Goal: Task Accomplishment & Management: Complete application form

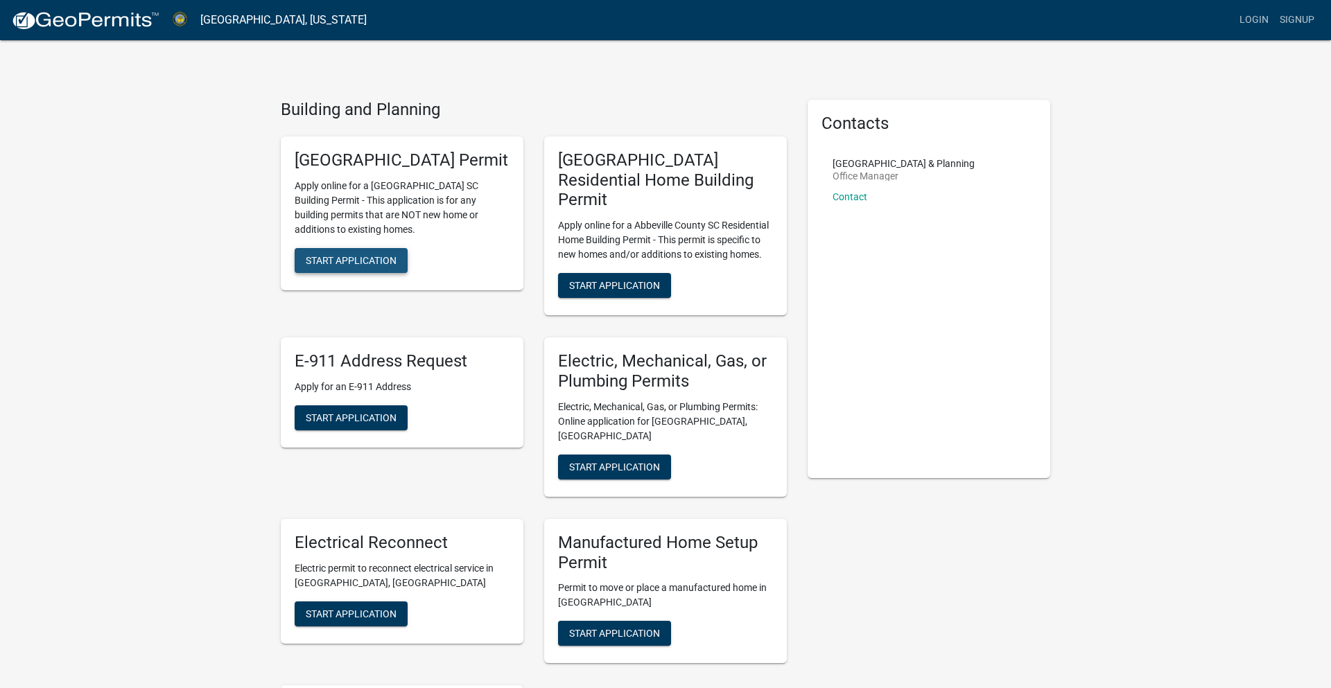
click at [340, 265] on span "Start Application" at bounding box center [351, 259] width 91 height 11
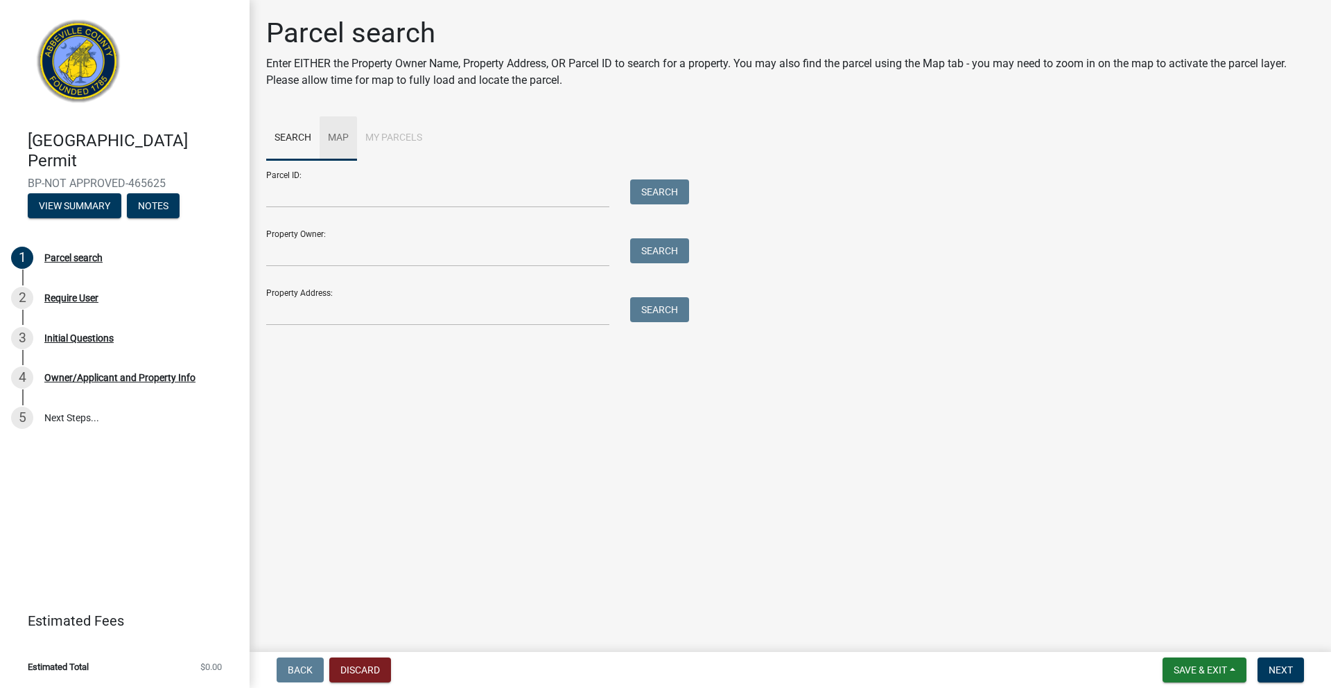
click at [340, 139] on link "Map" at bounding box center [338, 138] width 37 height 44
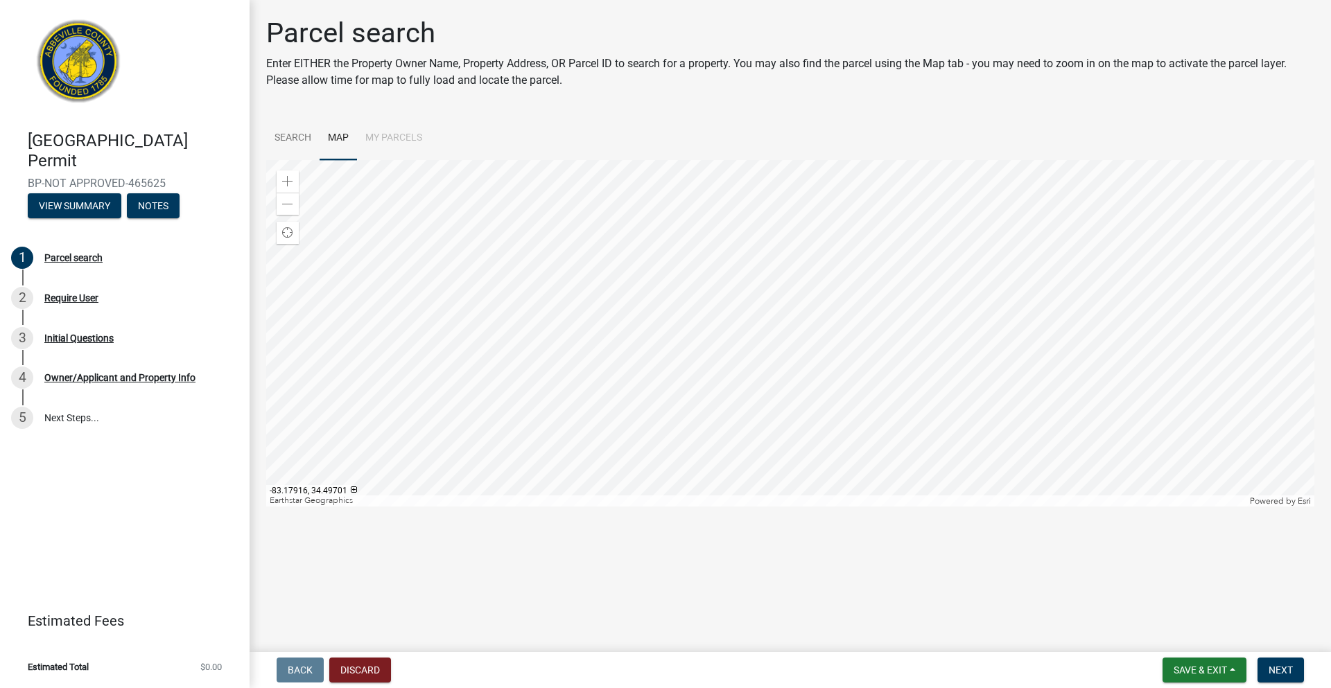
click at [405, 139] on li "My Parcels" at bounding box center [393, 138] width 73 height 44
click at [392, 138] on li "My Parcels" at bounding box center [393, 138] width 73 height 44
click at [297, 139] on link "Search" at bounding box center [292, 138] width 53 height 44
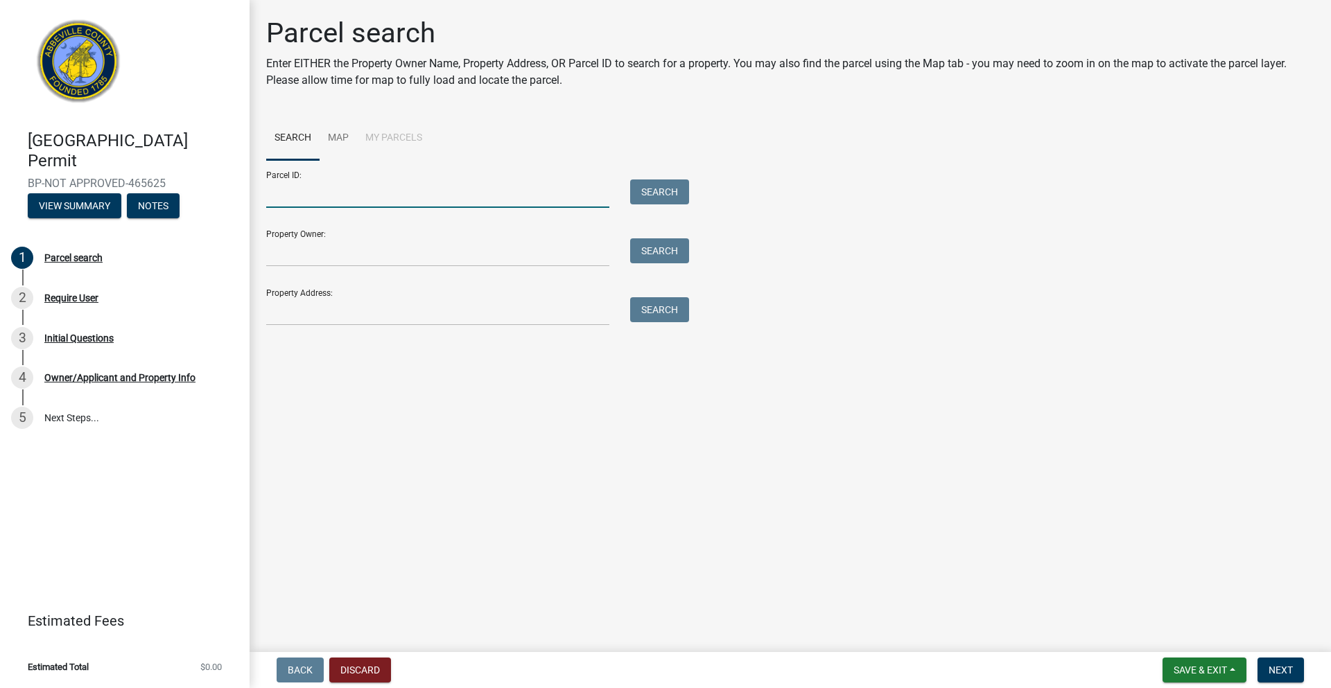
click at [310, 194] on input "Parcel ID:" at bounding box center [437, 194] width 343 height 28
type input "[PHONE_NUMBER]"
click at [630, 180] on button "Search" at bounding box center [659, 192] width 59 height 25
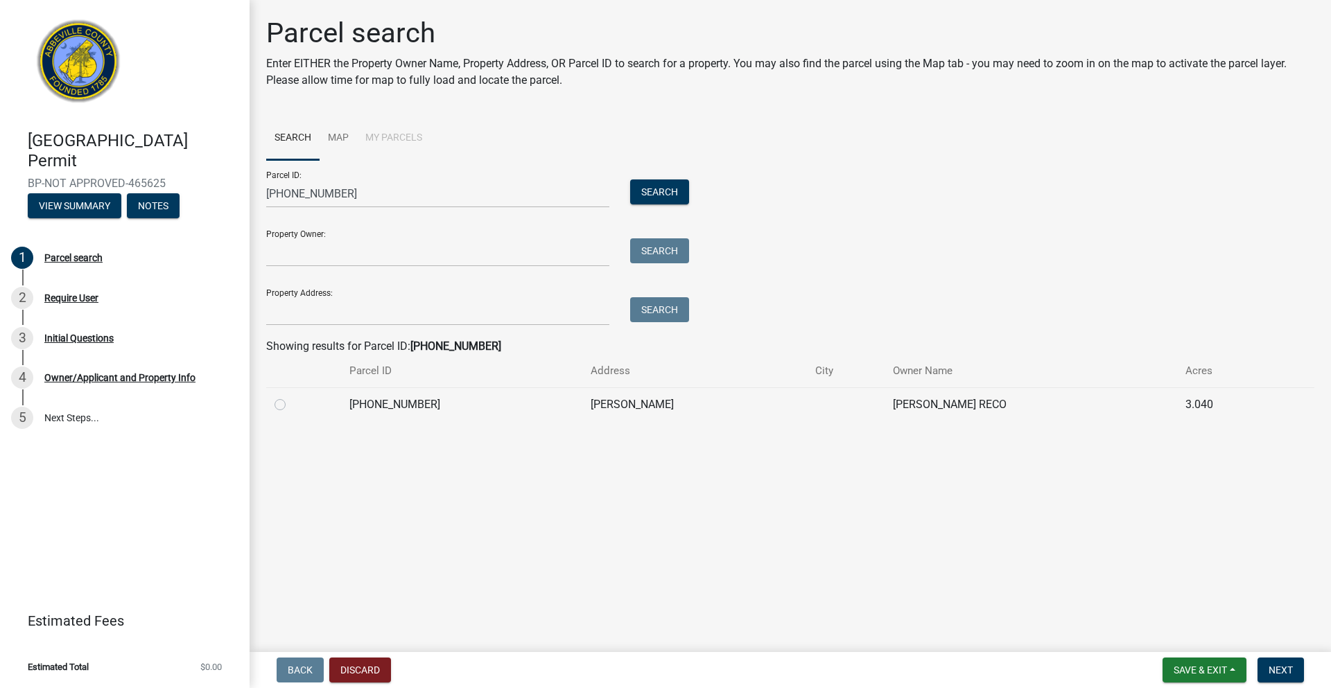
click at [291, 396] on label at bounding box center [291, 396] width 0 height 0
click at [291, 405] on input "radio" at bounding box center [295, 400] width 9 height 9
radio input "true"
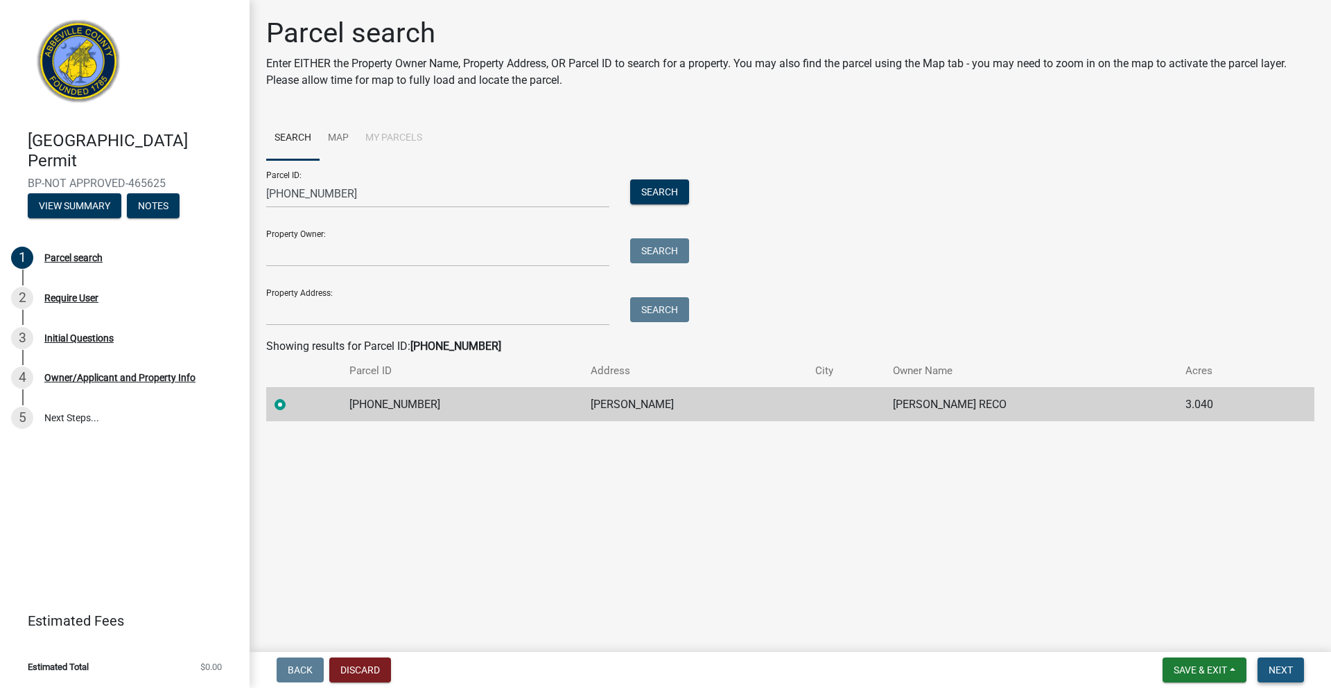
click at [1295, 675] on button "Next" at bounding box center [1280, 670] width 46 height 25
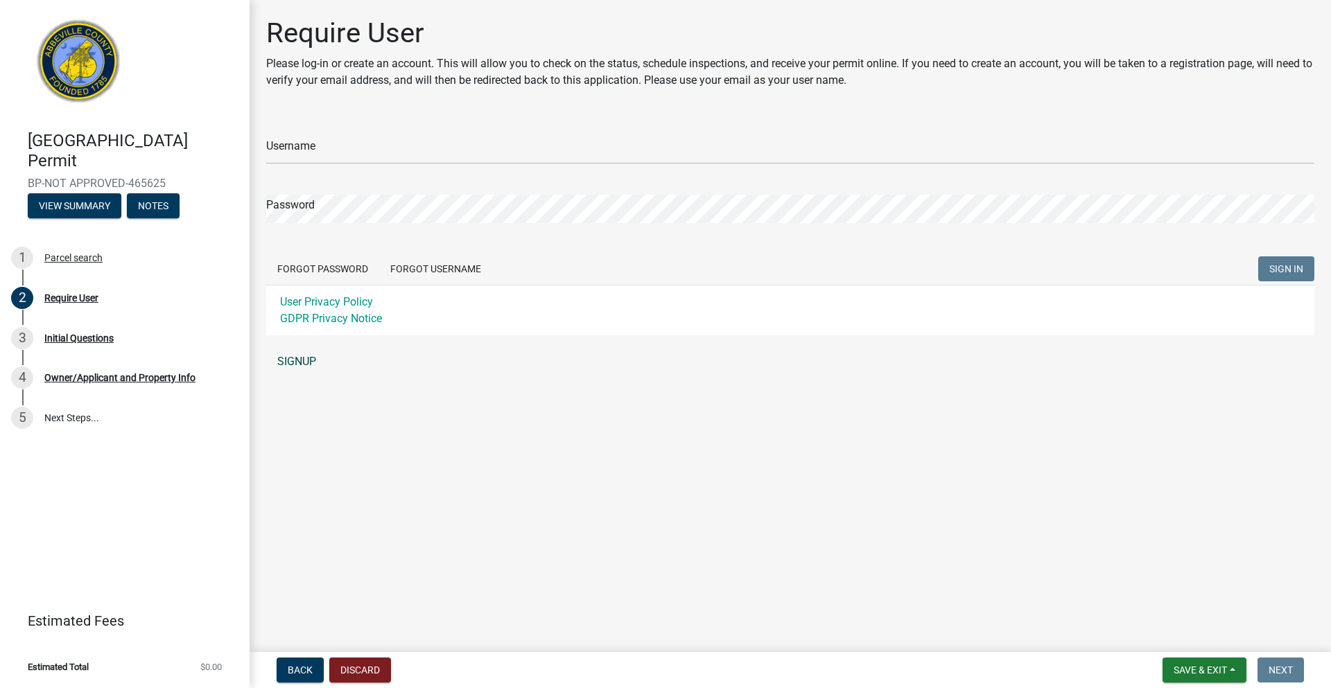
click at [294, 361] on link "SIGNUP" at bounding box center [790, 362] width 1048 height 28
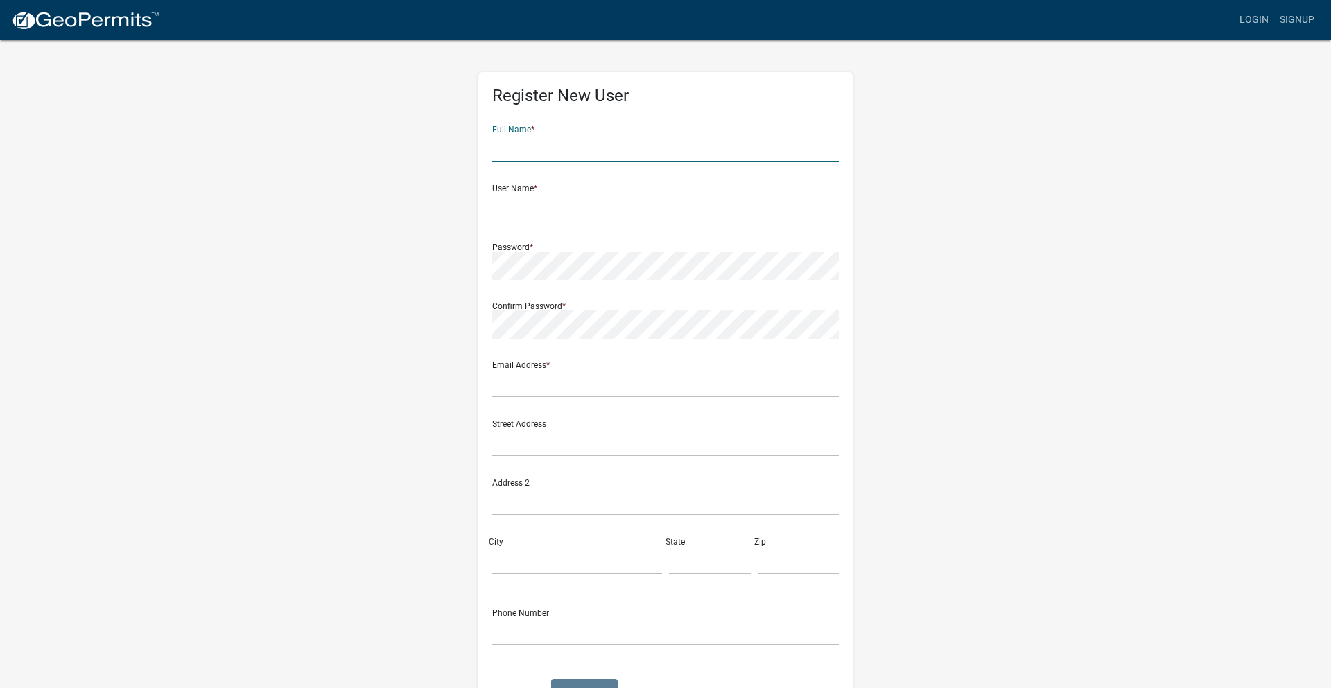
click at [532, 157] on input "text" at bounding box center [665, 148] width 347 height 28
type input "[PERSON_NAME]"
type input "[EMAIL_ADDRESS][DOMAIN_NAME]"
type input "39 Governors Lake Way"
type input "SIMPSONVILLE"
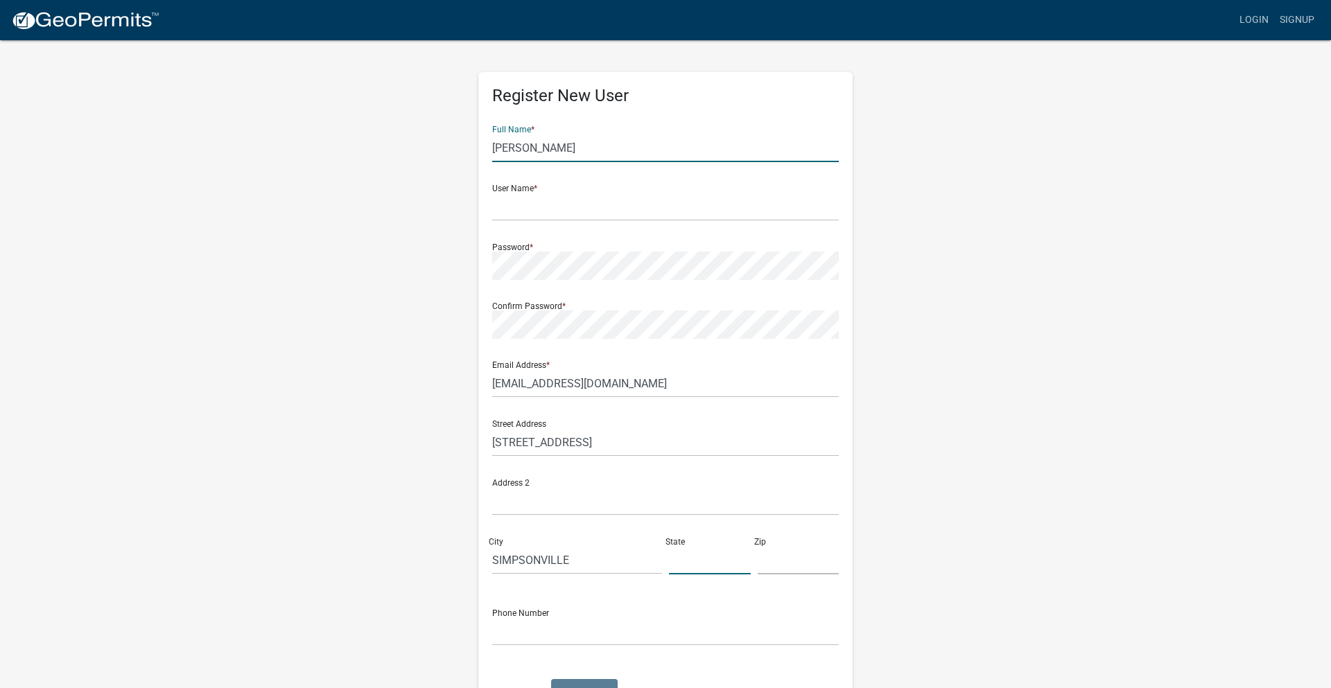
type input "SC"
type input "29680"
type input "8643861856"
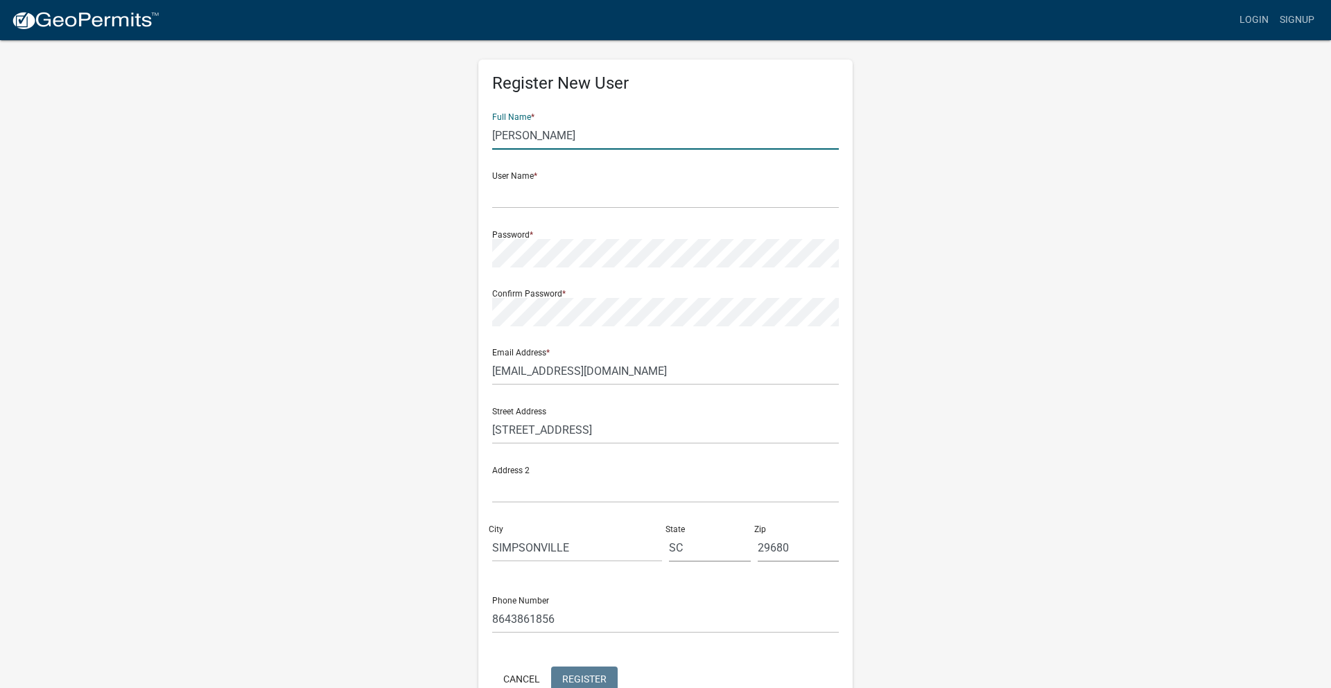
scroll to position [15, 0]
click at [537, 193] on input "text" at bounding box center [665, 192] width 347 height 28
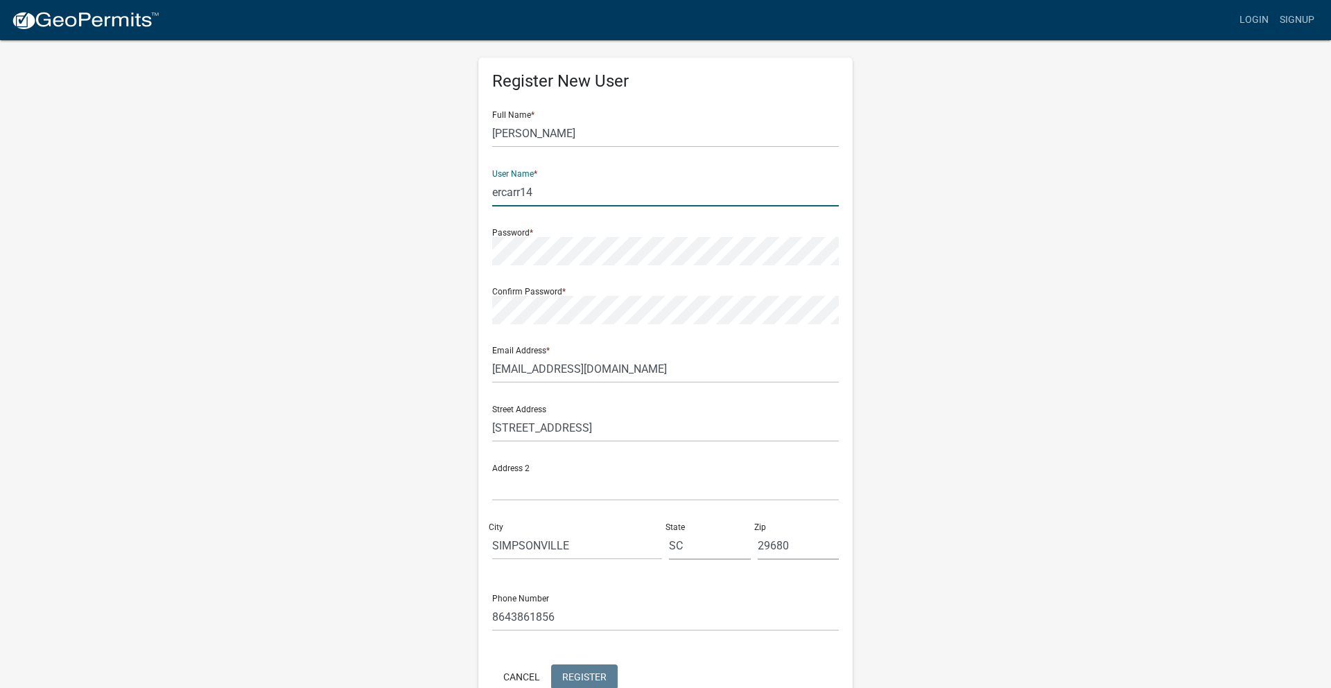
type input "ercarr14"
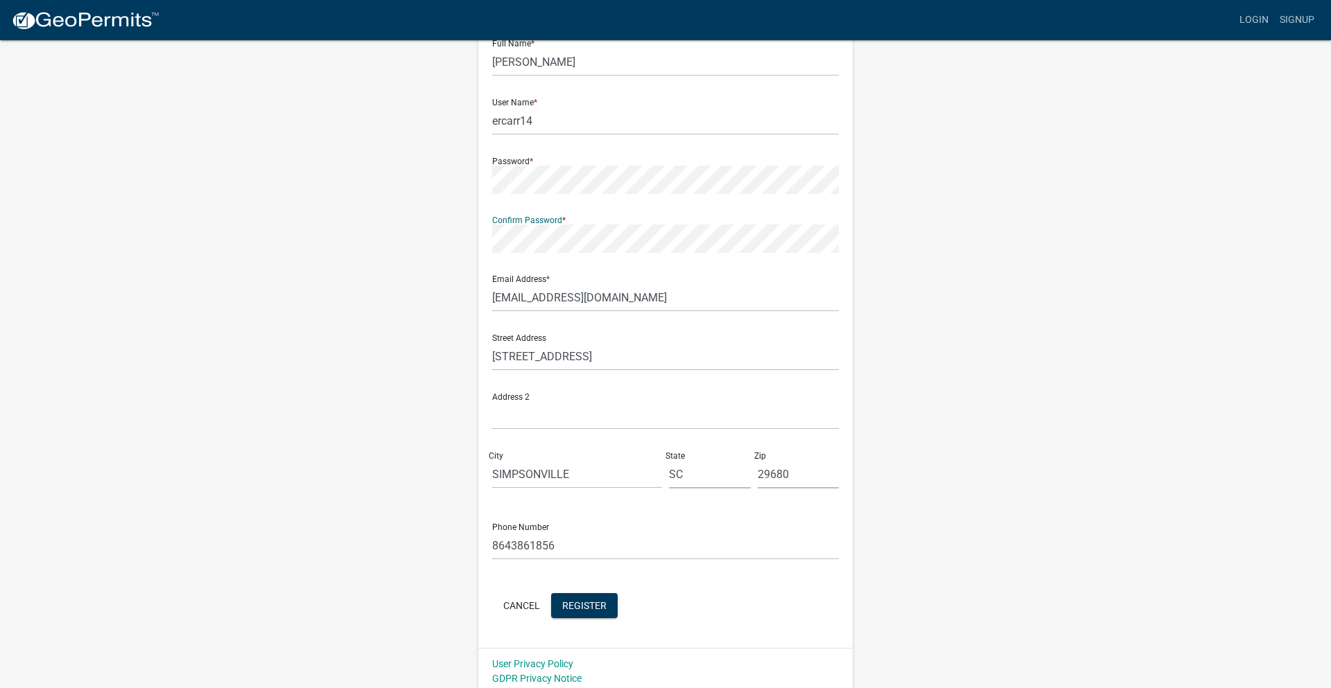
scroll to position [92, 0]
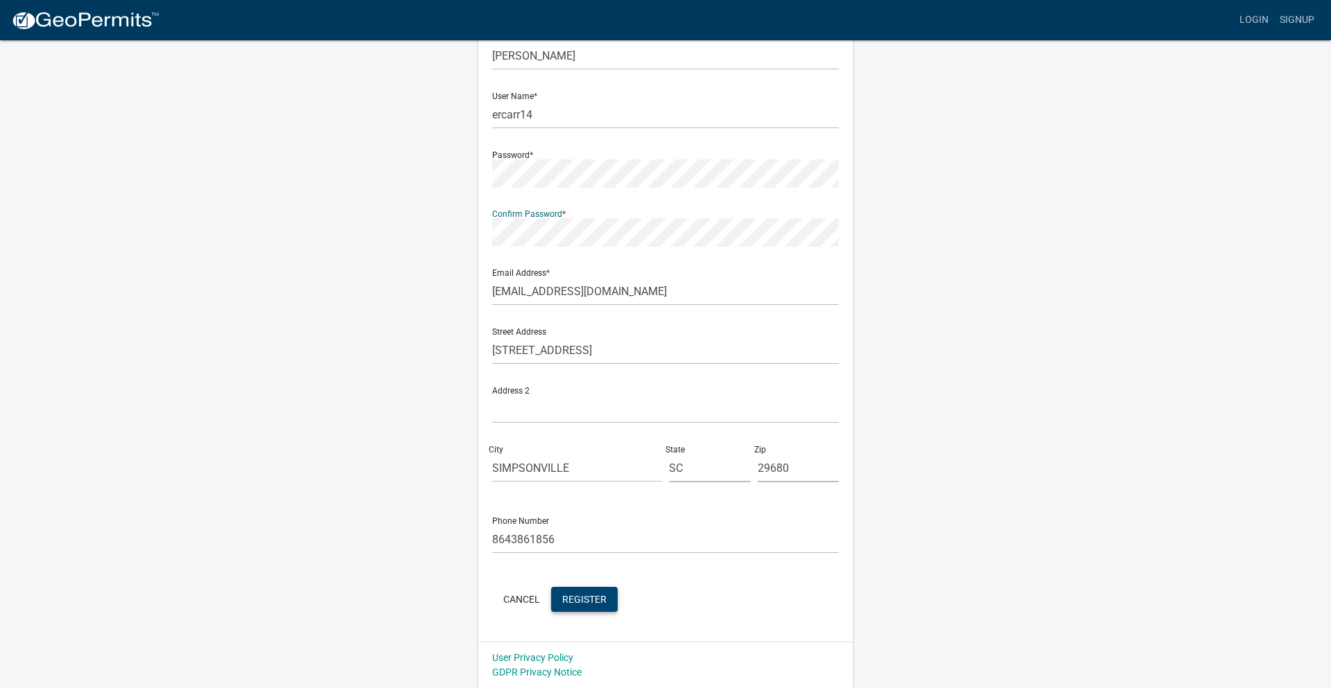
click at [590, 604] on span "Register" at bounding box center [584, 598] width 44 height 11
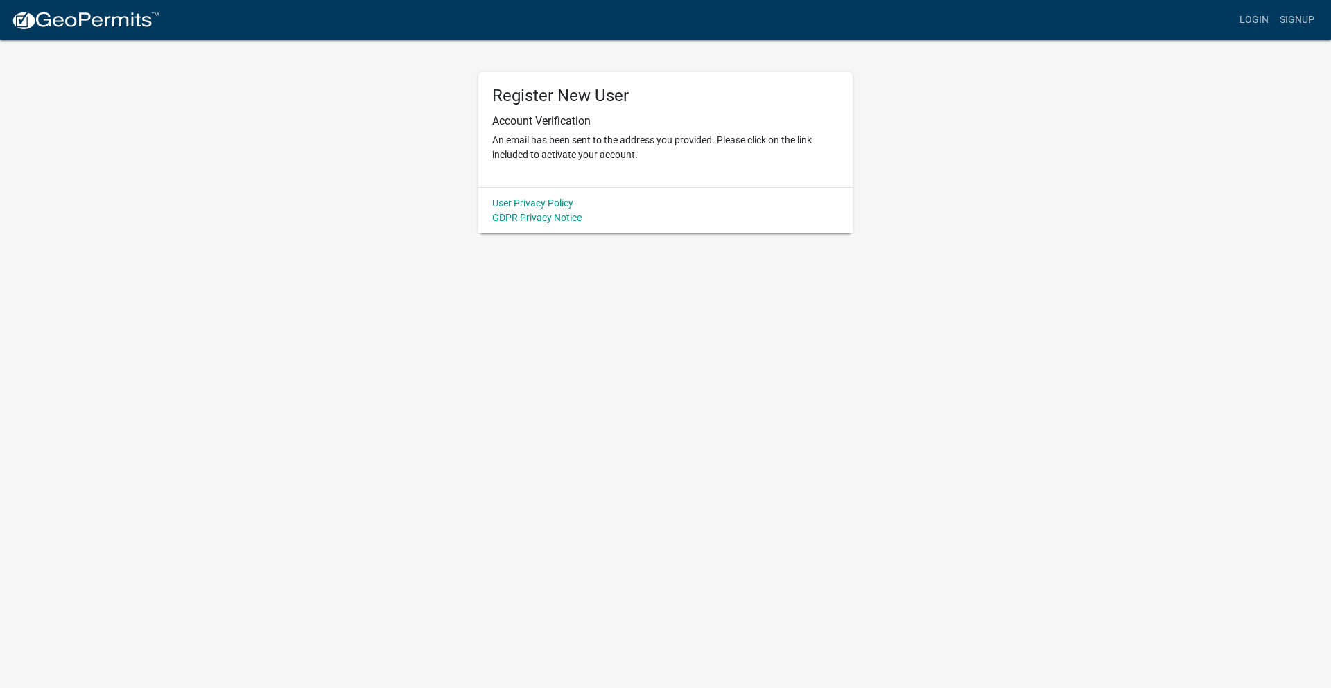
scroll to position [0, 0]
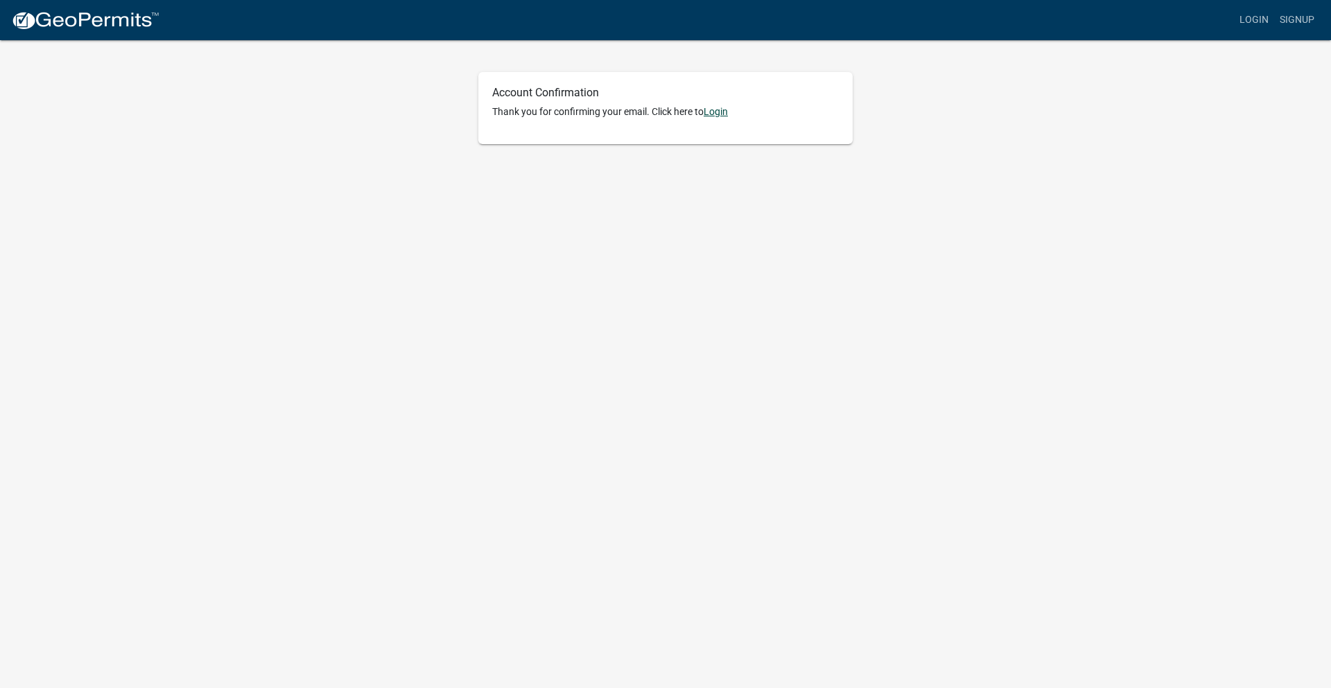
click at [728, 114] on link "Login" at bounding box center [716, 111] width 24 height 11
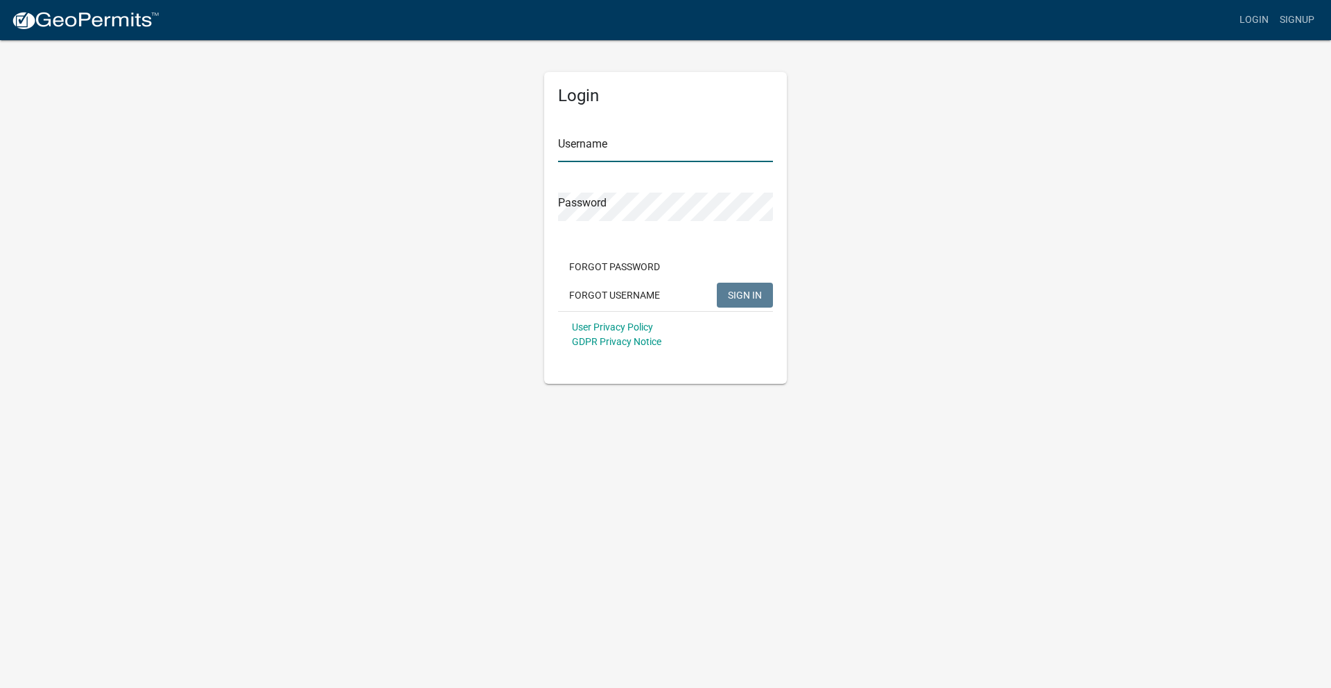
type input "ercarr14"
click at [741, 299] on span "SIGN IN" at bounding box center [745, 294] width 34 height 11
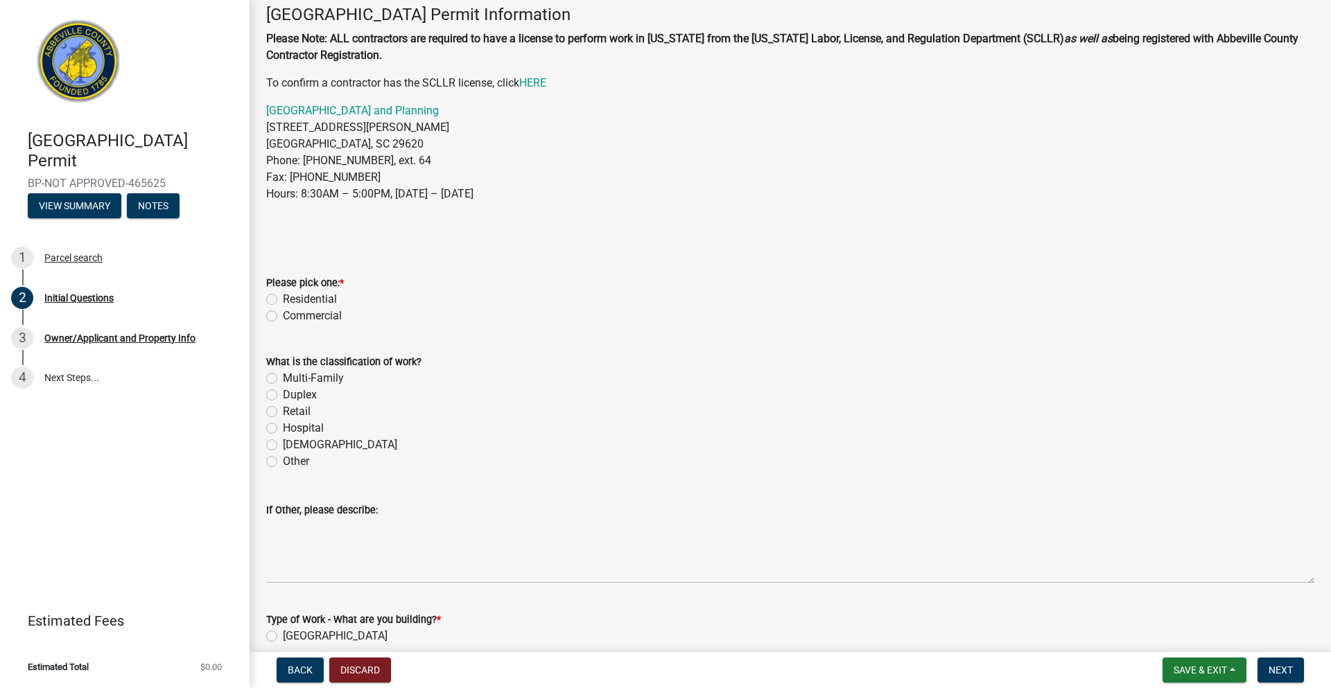
scroll to position [73, 0]
click at [283, 297] on label "Residential" at bounding box center [310, 298] width 54 height 17
click at [283, 297] on input "Residential" at bounding box center [287, 294] width 9 height 9
radio input "true"
click at [283, 396] on label "Duplex" at bounding box center [300, 394] width 34 height 17
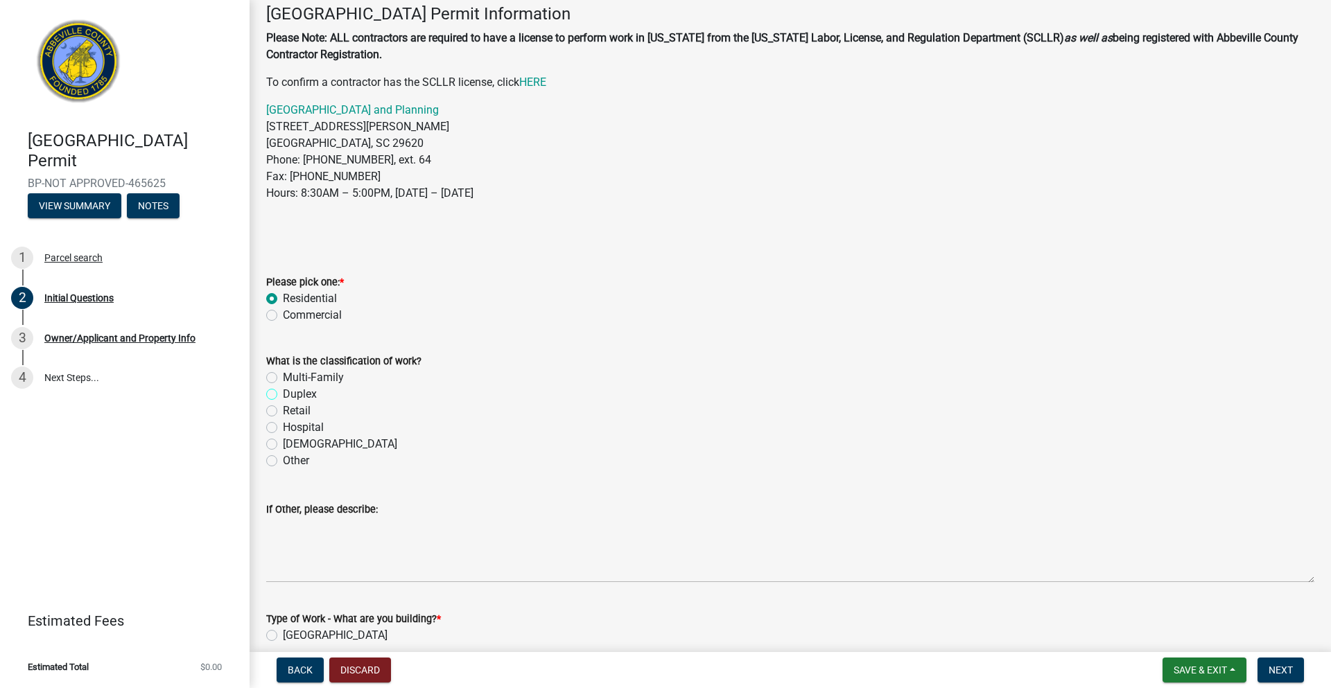
click at [283, 395] on input "Duplex" at bounding box center [287, 390] width 9 height 9
radio input "true"
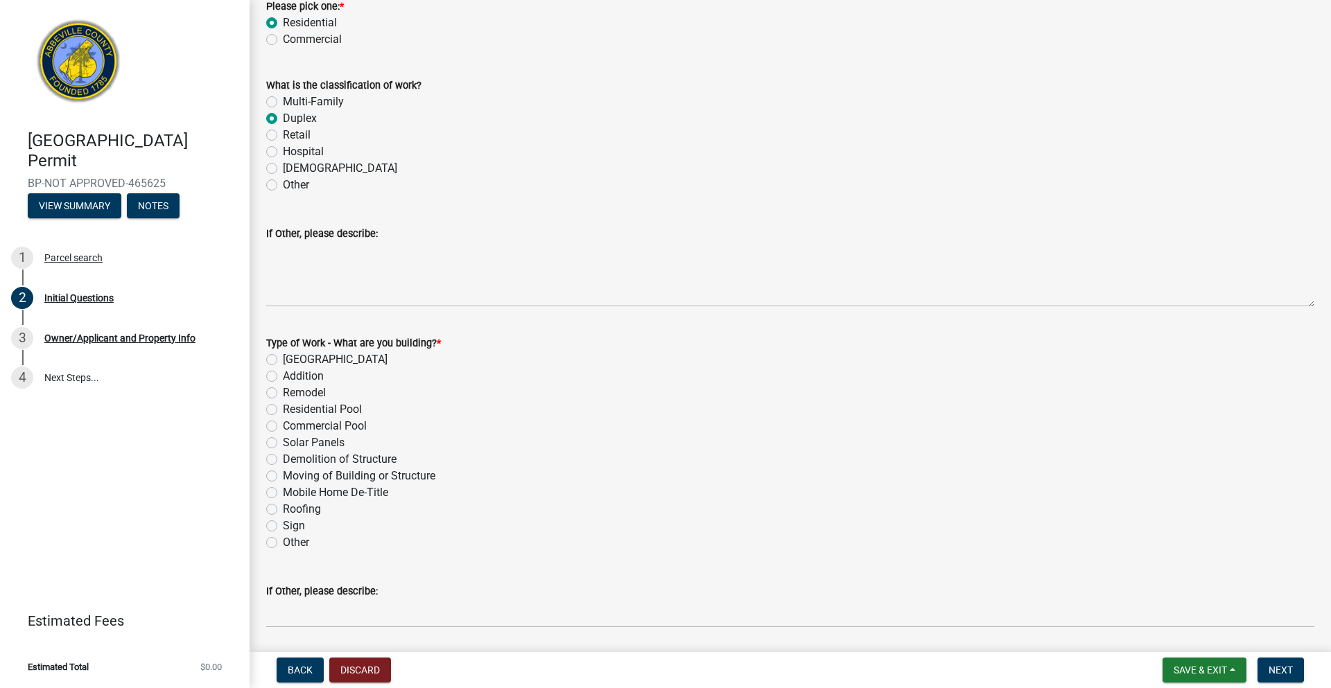
scroll to position [374, 0]
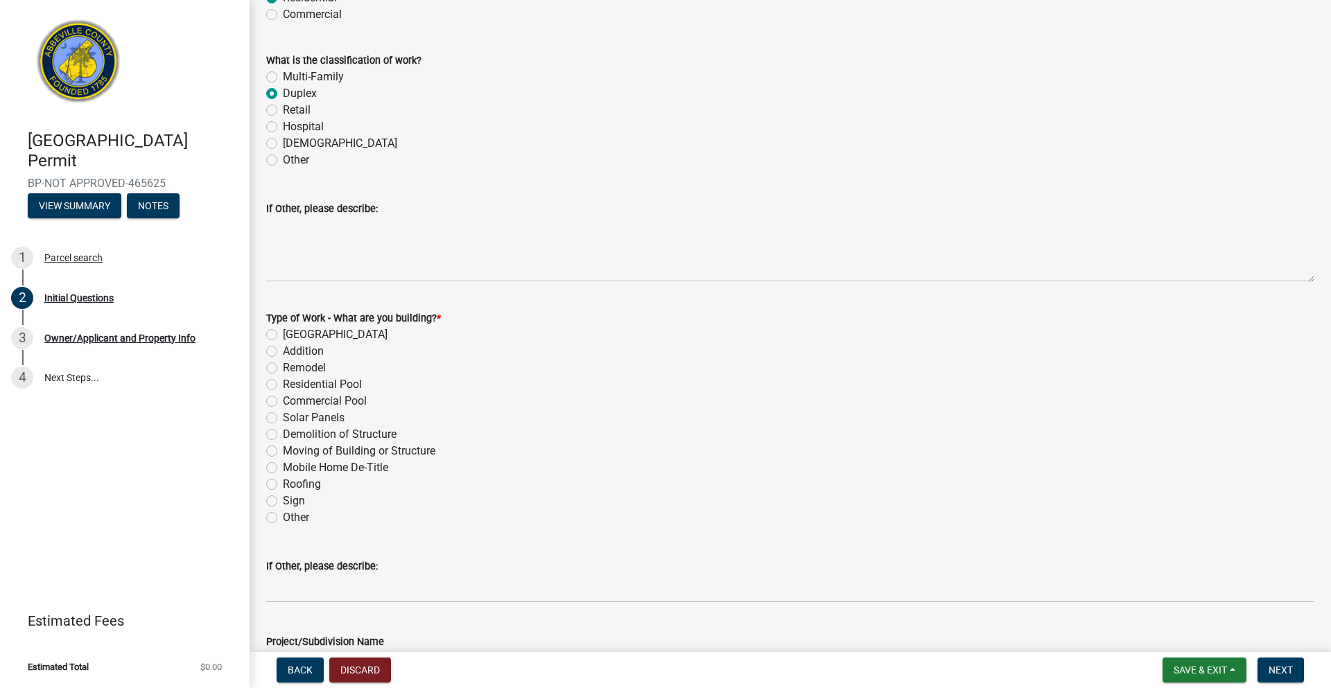
click at [283, 335] on label "[GEOGRAPHIC_DATA]" at bounding box center [335, 334] width 105 height 17
click at [283, 335] on input "[GEOGRAPHIC_DATA]" at bounding box center [287, 330] width 9 height 9
radio input "true"
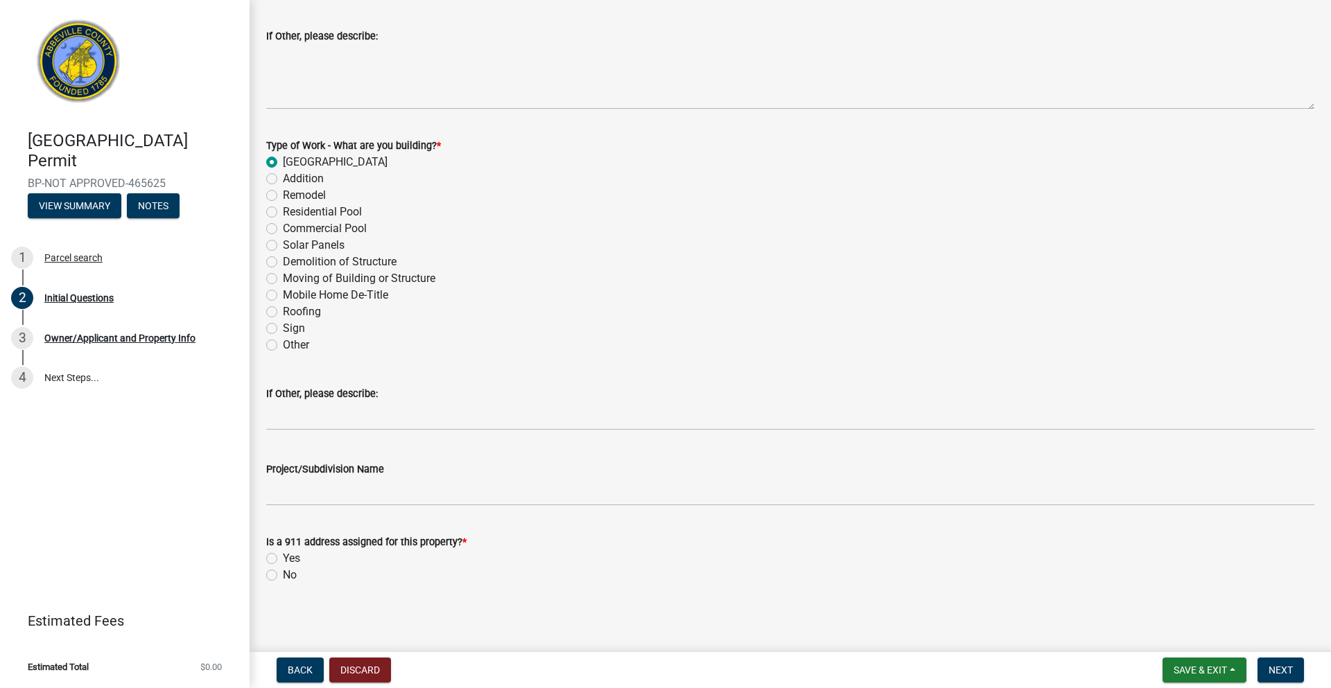
scroll to position [548, 0]
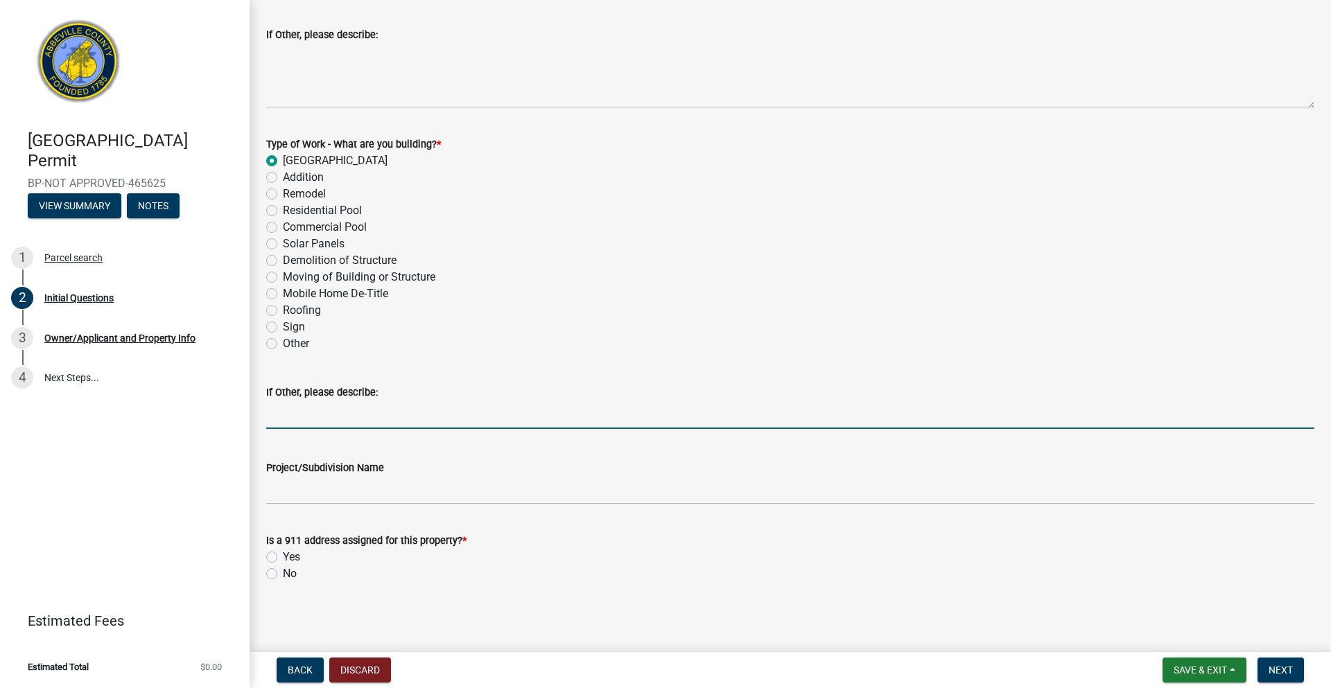
click at [295, 420] on input "If Other, please describe:" at bounding box center [790, 415] width 1048 height 28
click at [375, 416] on input "Building [MEDICAL_DATA] auple" at bounding box center [790, 415] width 1048 height 28
click at [400, 419] on input "Building [MEDICAL_DATA] duple" at bounding box center [790, 415] width 1048 height 28
type input "Building [MEDICAL_DATA] duplexes."
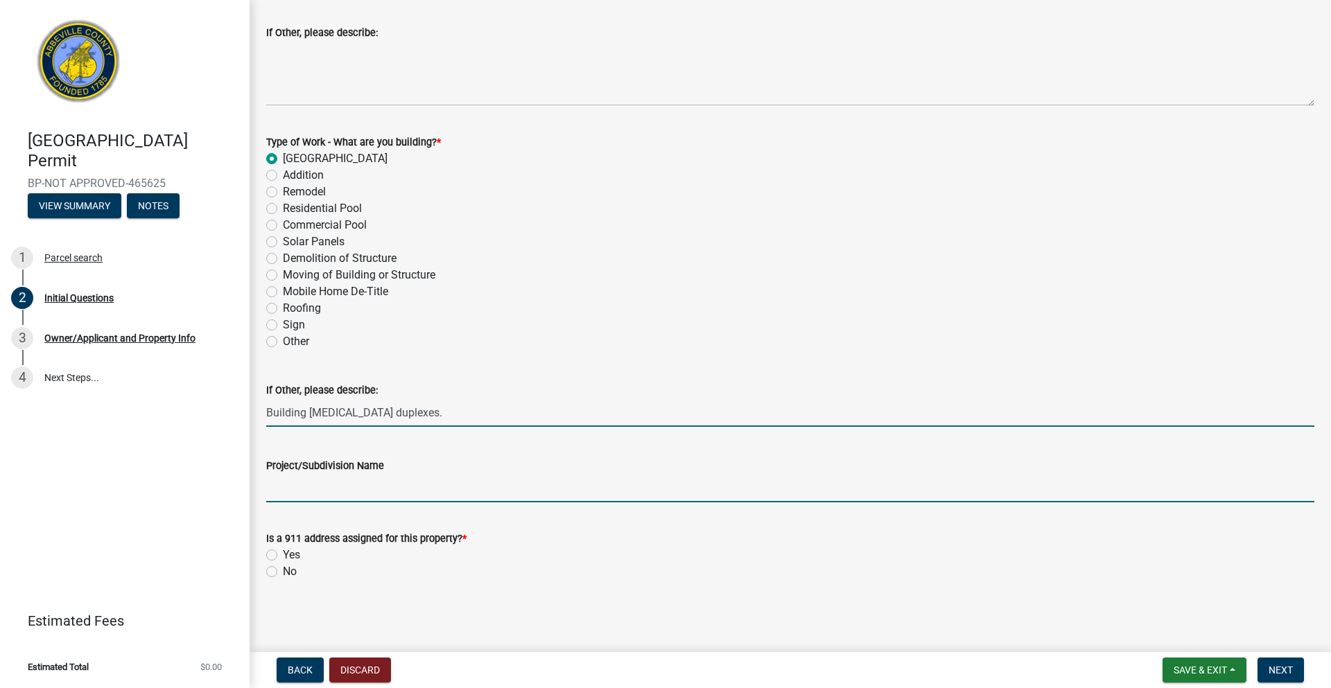
click at [308, 498] on input "Project/Subdivision Name" at bounding box center [790, 488] width 1048 height 28
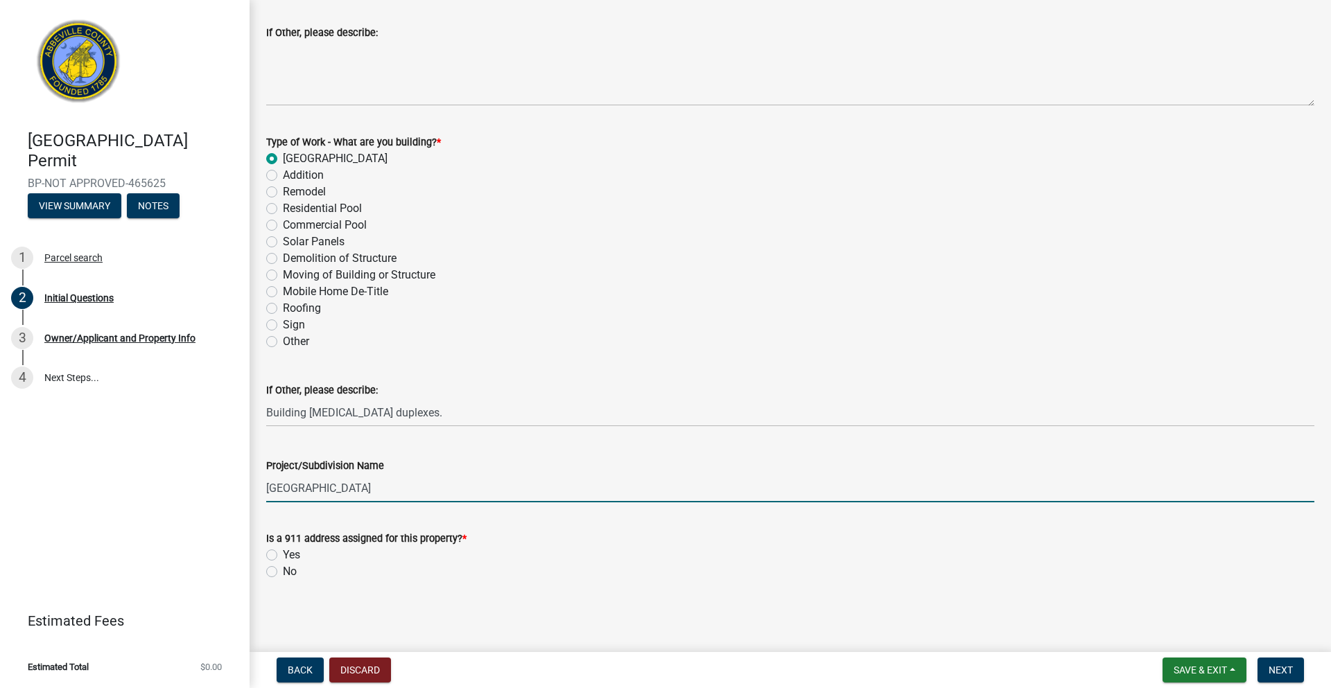
type input "[GEOGRAPHIC_DATA]"
click at [283, 573] on label "No" at bounding box center [290, 572] width 14 height 17
click at [283, 573] on input "No" at bounding box center [287, 568] width 9 height 9
radio input "true"
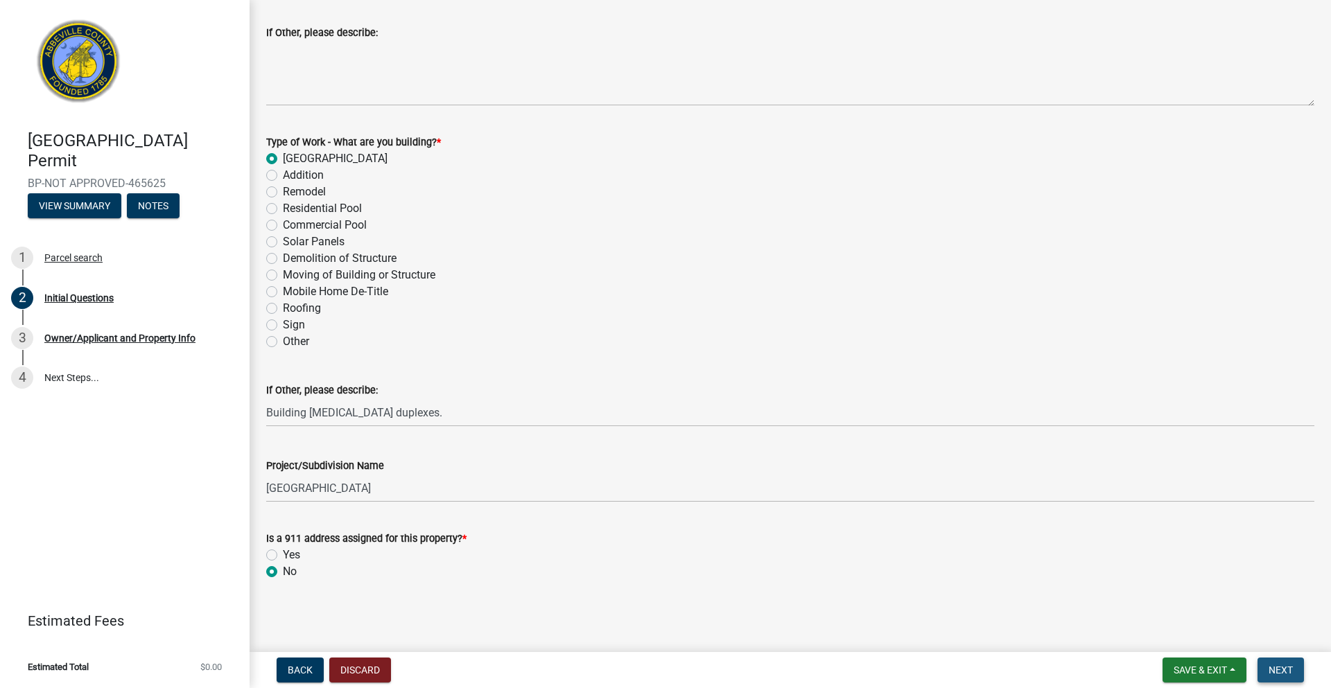
click at [1282, 673] on span "Next" at bounding box center [1280, 670] width 24 height 11
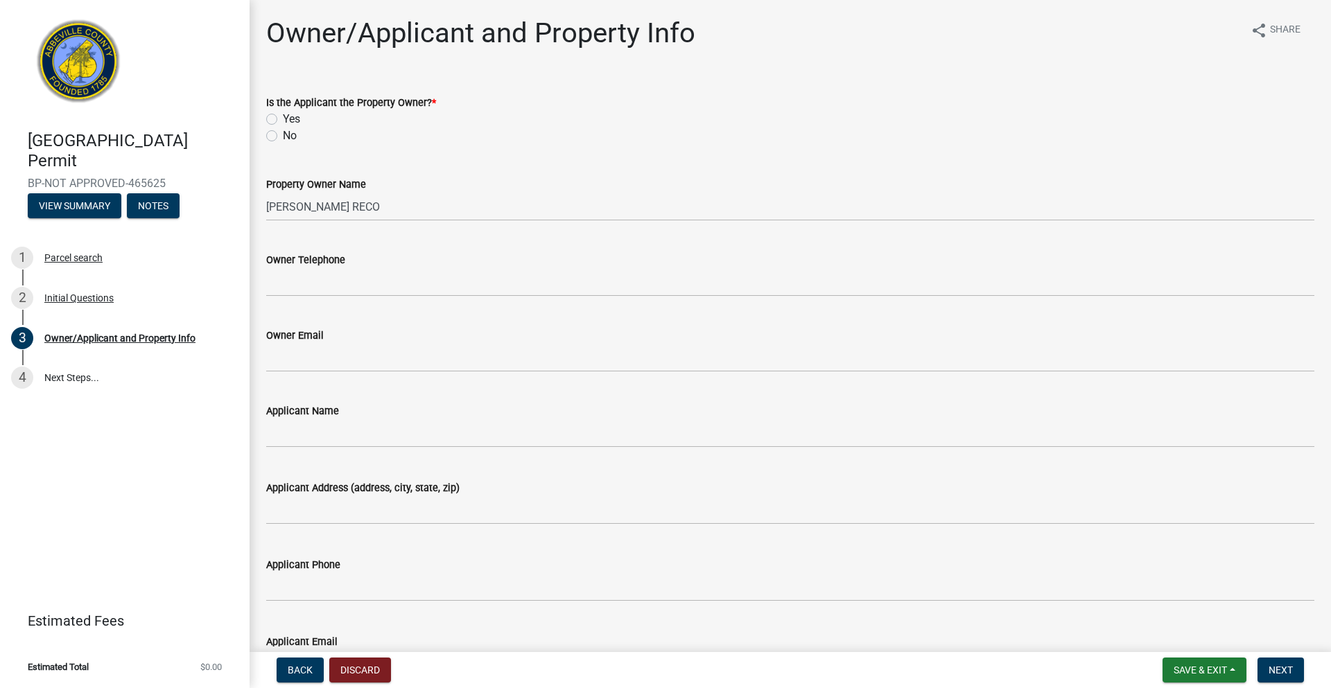
click at [283, 118] on label "Yes" at bounding box center [291, 119] width 17 height 17
click at [283, 118] on input "Yes" at bounding box center [287, 115] width 9 height 9
radio input "true"
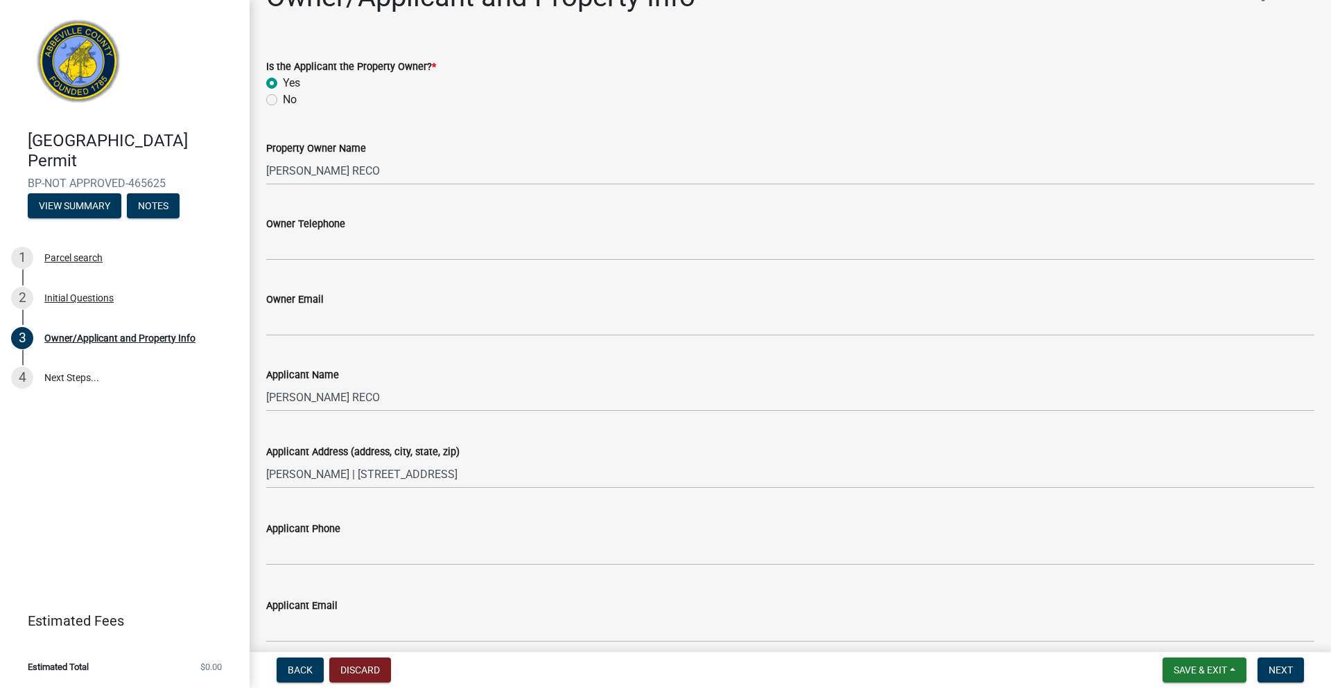
scroll to position [38, 0]
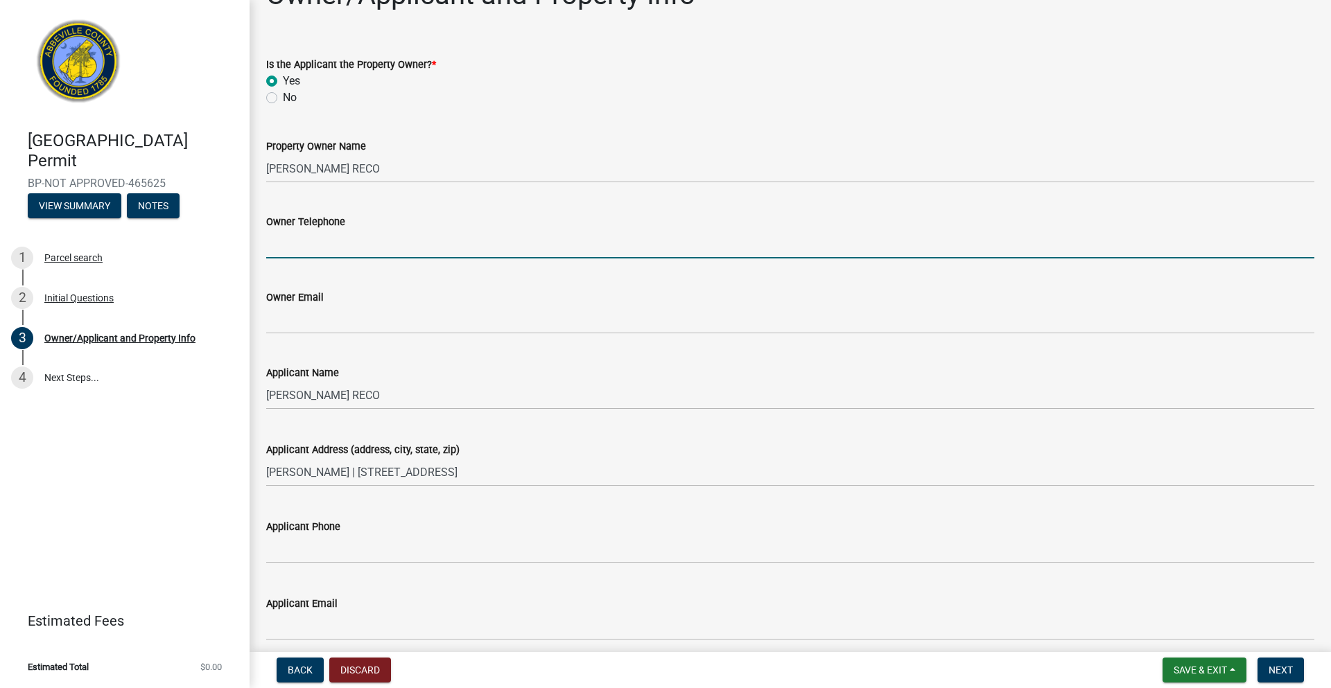
click at [387, 252] on input "Owner Telephone" at bounding box center [790, 244] width 1048 height 28
type input "8643861856"
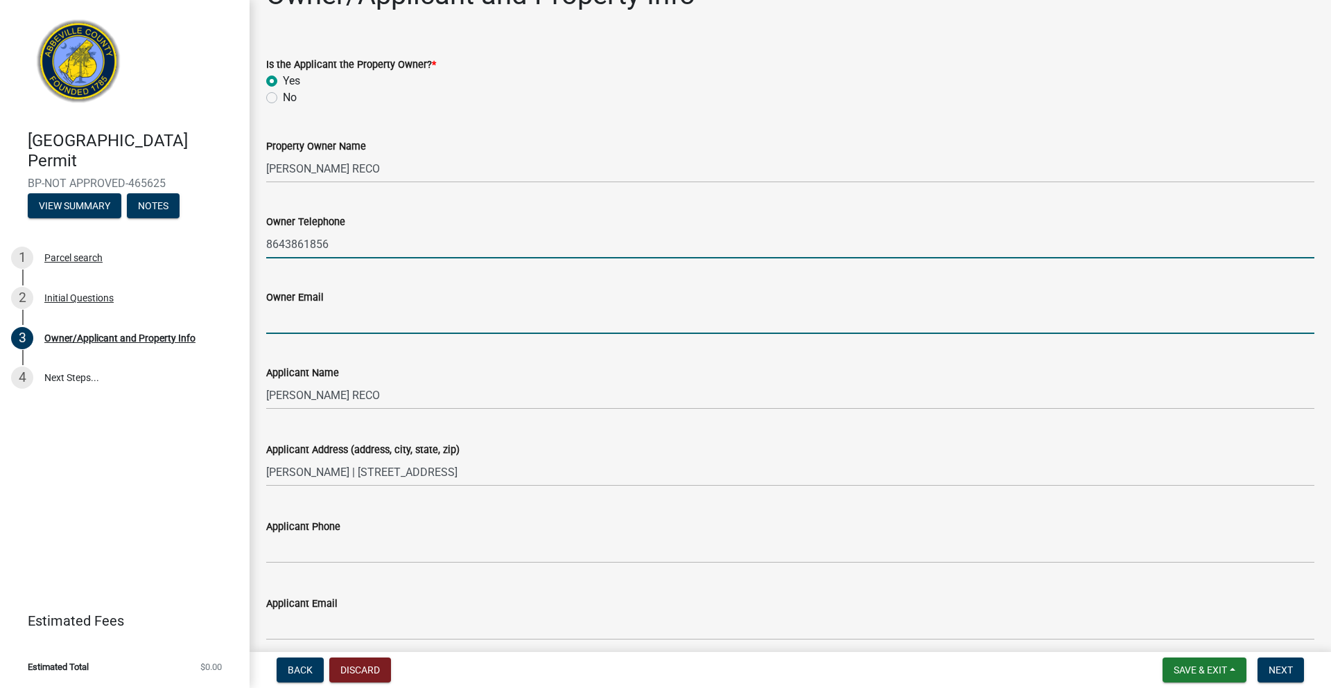
type input "[EMAIL_ADDRESS][DOMAIN_NAME]"
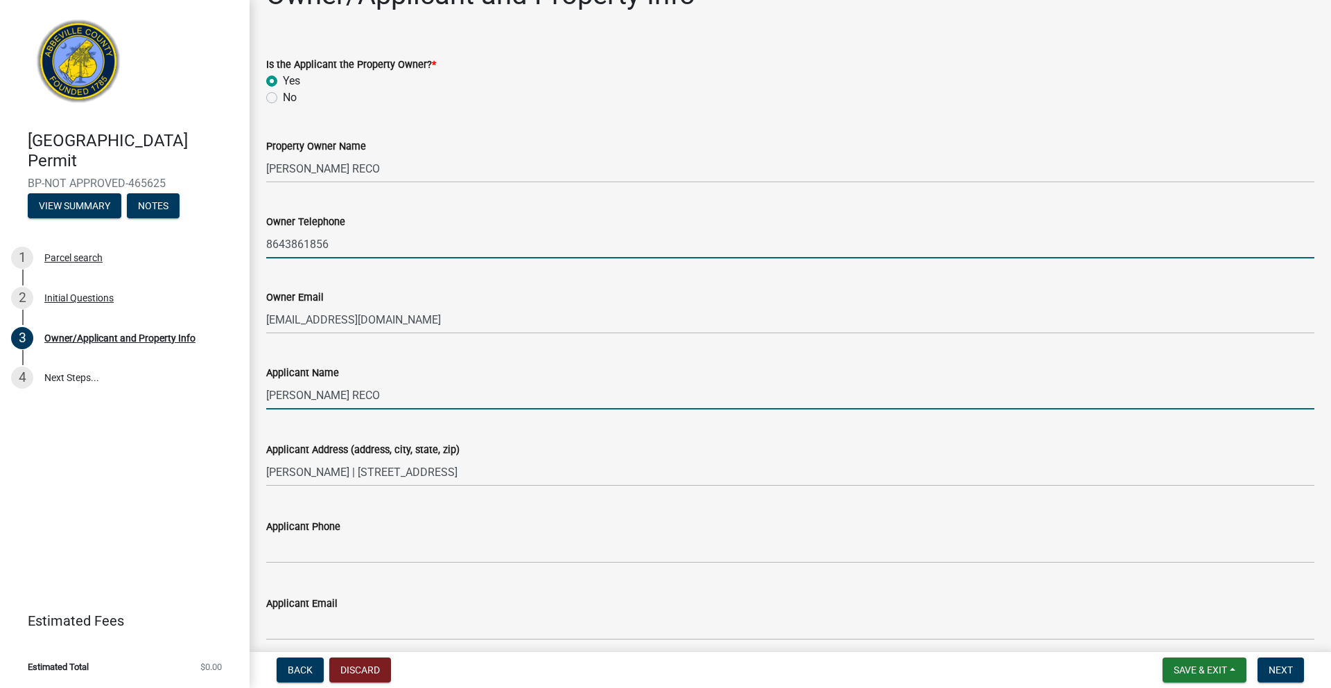
type input "[PERSON_NAME]"
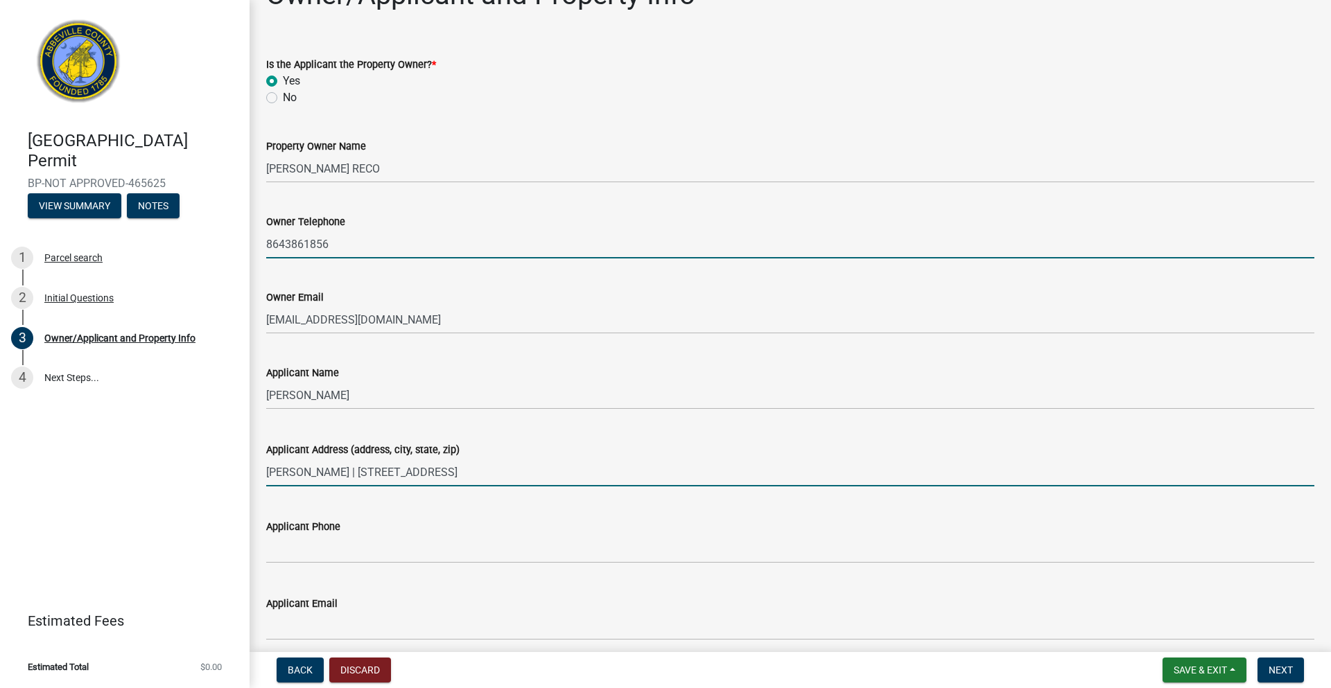
type input "[STREET_ADDRESS]"
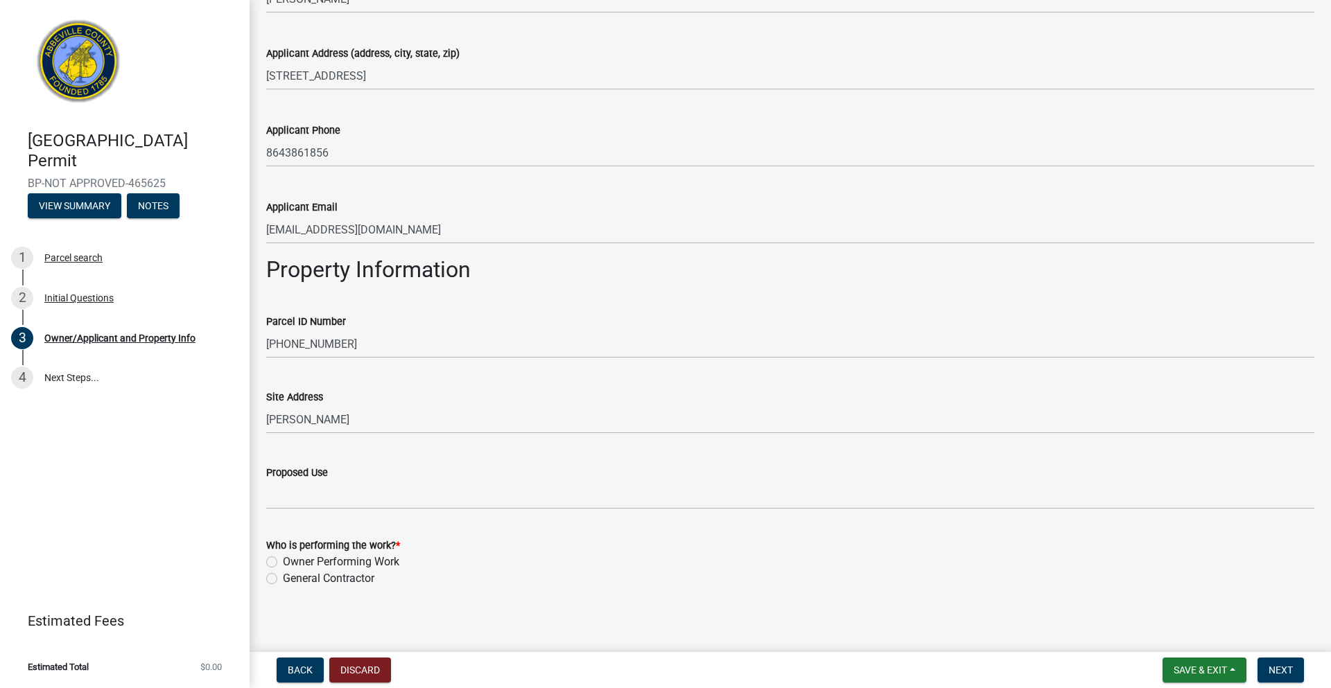
scroll to position [442, 0]
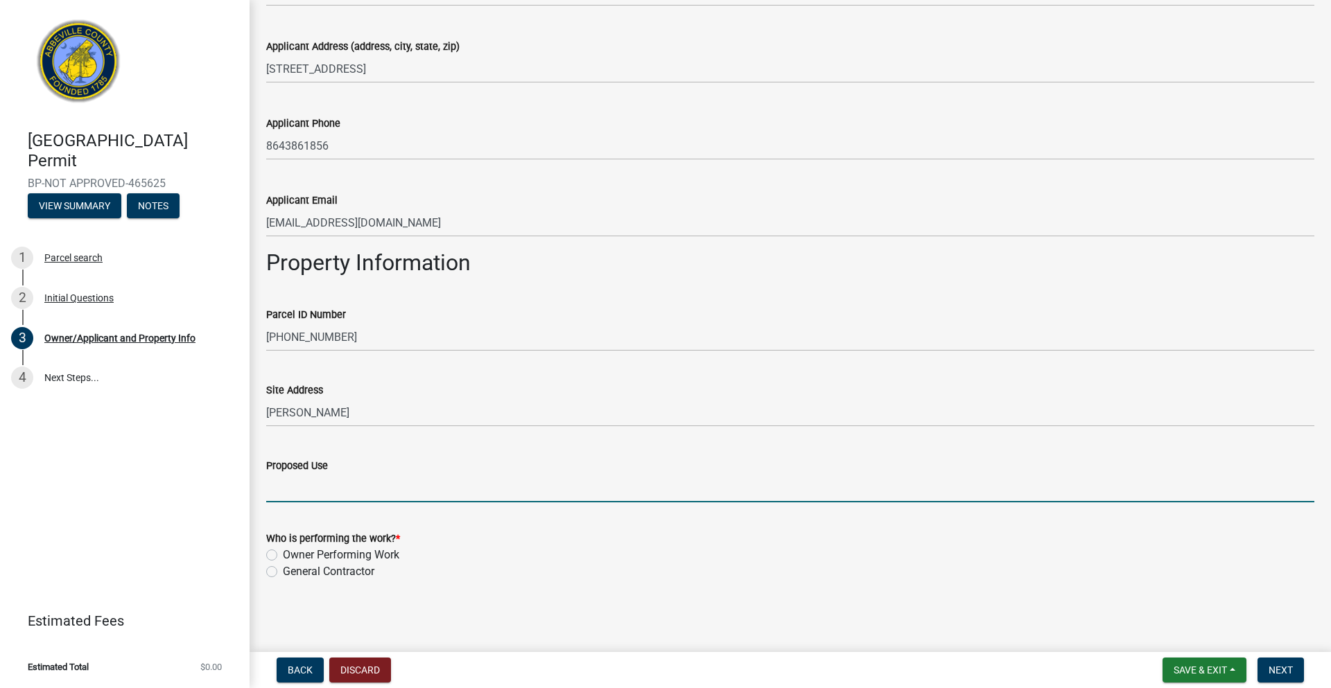
click at [284, 491] on input "Proposed Use" at bounding box center [790, 488] width 1048 height 28
type input "Building [MEDICAL_DATA] family and Veterans Duplexes."
click at [283, 575] on label "General Contractor" at bounding box center [328, 572] width 91 height 17
click at [283, 573] on input "General Contractor" at bounding box center [287, 568] width 9 height 9
radio input "true"
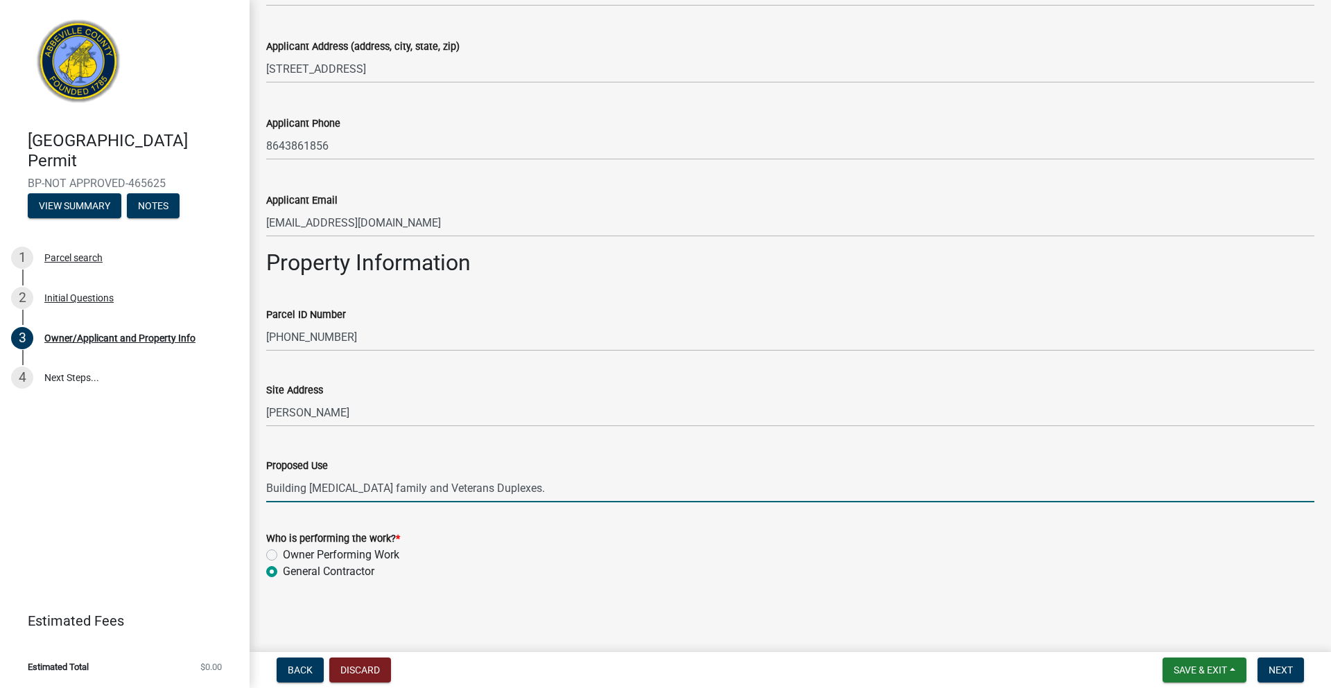
click at [297, 491] on input "Building [MEDICAL_DATA] family and Veterans Duplexes." at bounding box center [790, 488] width 1048 height 28
click at [308, 491] on input "Building [MEDICAL_DATA] family and Veterans Duplexes." at bounding box center [790, 488] width 1048 height 28
click at [410, 491] on input "Building a [MEDICAL_DATA] family and Veterans Duplexes." at bounding box center [790, 488] width 1048 height 28
click at [523, 491] on input "Building a [MEDICAL_DATA] family and Veterans Duplexes." at bounding box center [790, 488] width 1048 height 28
type input "Building a [MEDICAL_DATA] family and Veterans Duplexes."
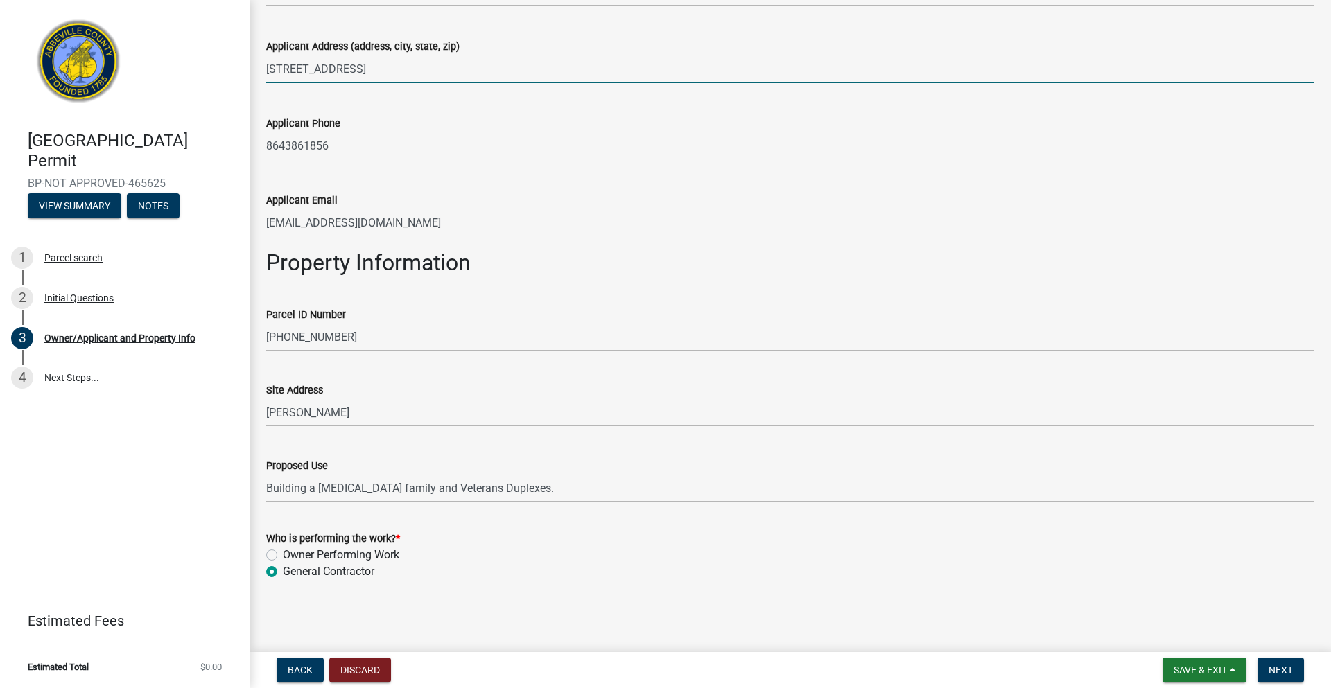
click at [387, 69] on input "[STREET_ADDRESS]" at bounding box center [790, 69] width 1048 height 28
click at [380, 70] on input "[STREET_ADDRESS]" at bounding box center [790, 69] width 1048 height 28
type input "[STREET_ADDRESS]"
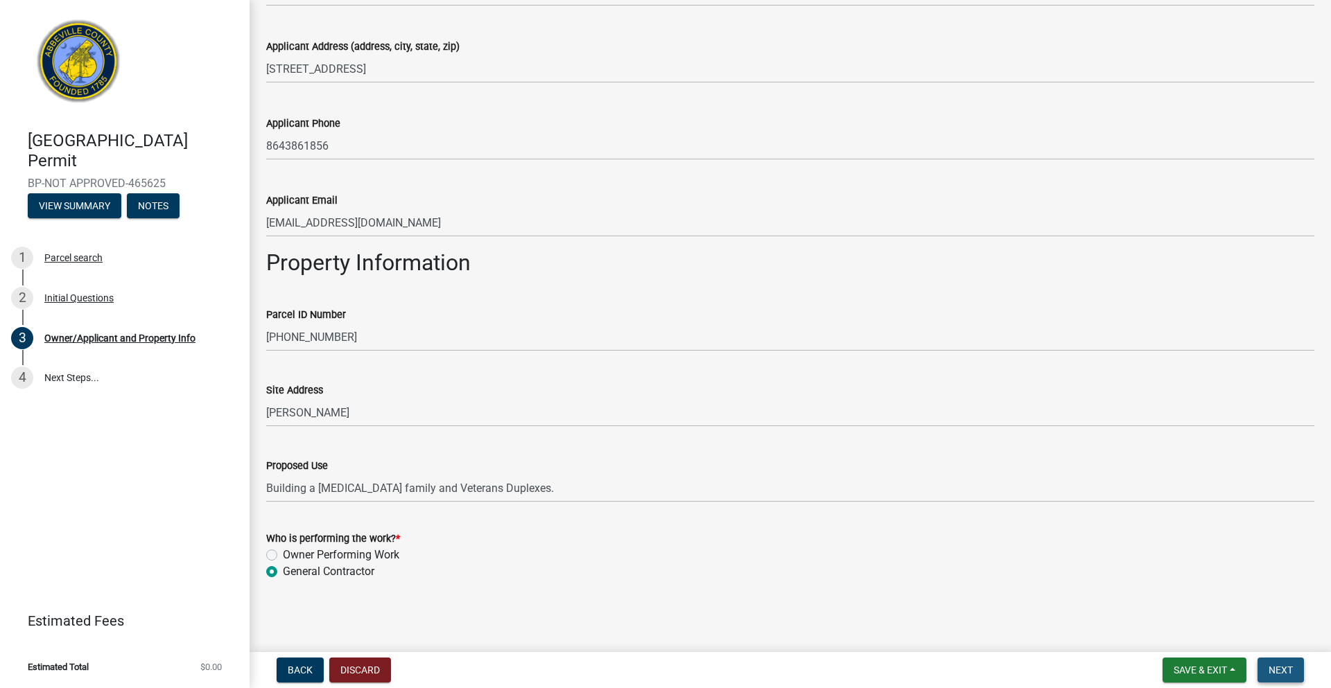
click at [1280, 669] on span "Next" at bounding box center [1280, 670] width 24 height 11
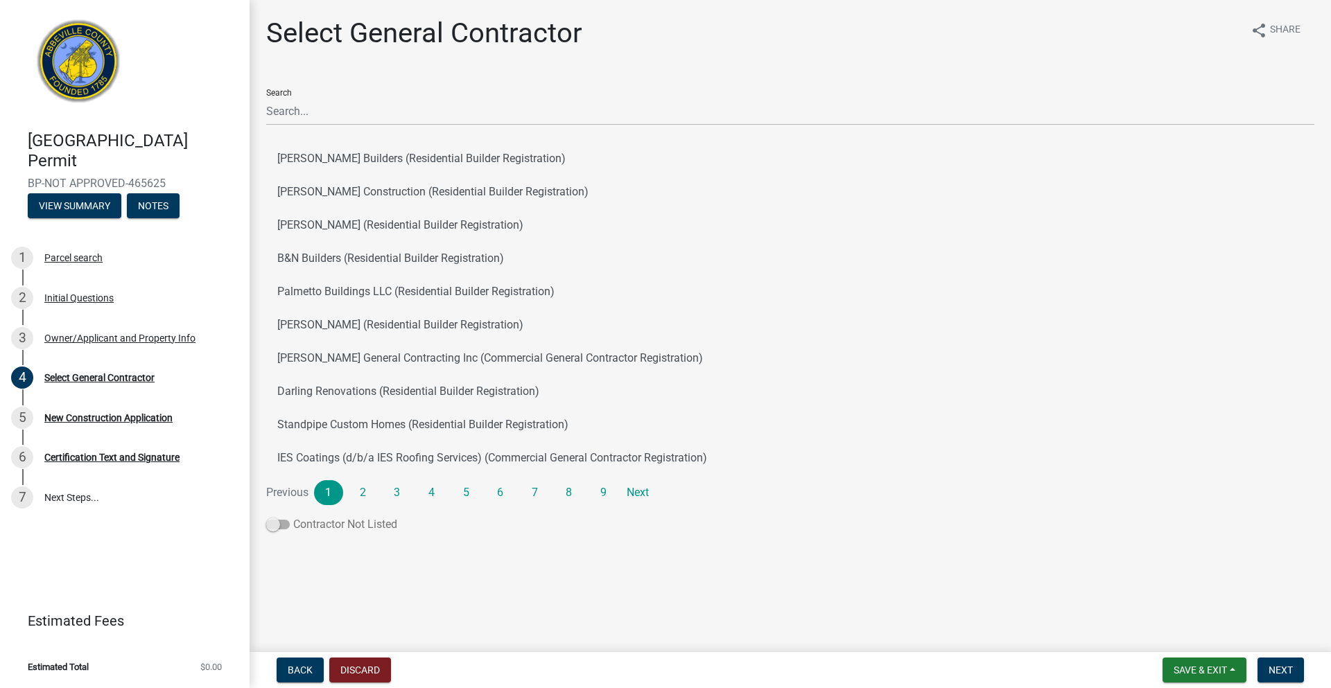
click at [281, 525] on span at bounding box center [278, 525] width 24 height 10
click at [293, 516] on input "Contractor Not Listed" at bounding box center [293, 516] width 0 height 0
click at [1272, 670] on span "Next" at bounding box center [1280, 670] width 24 height 11
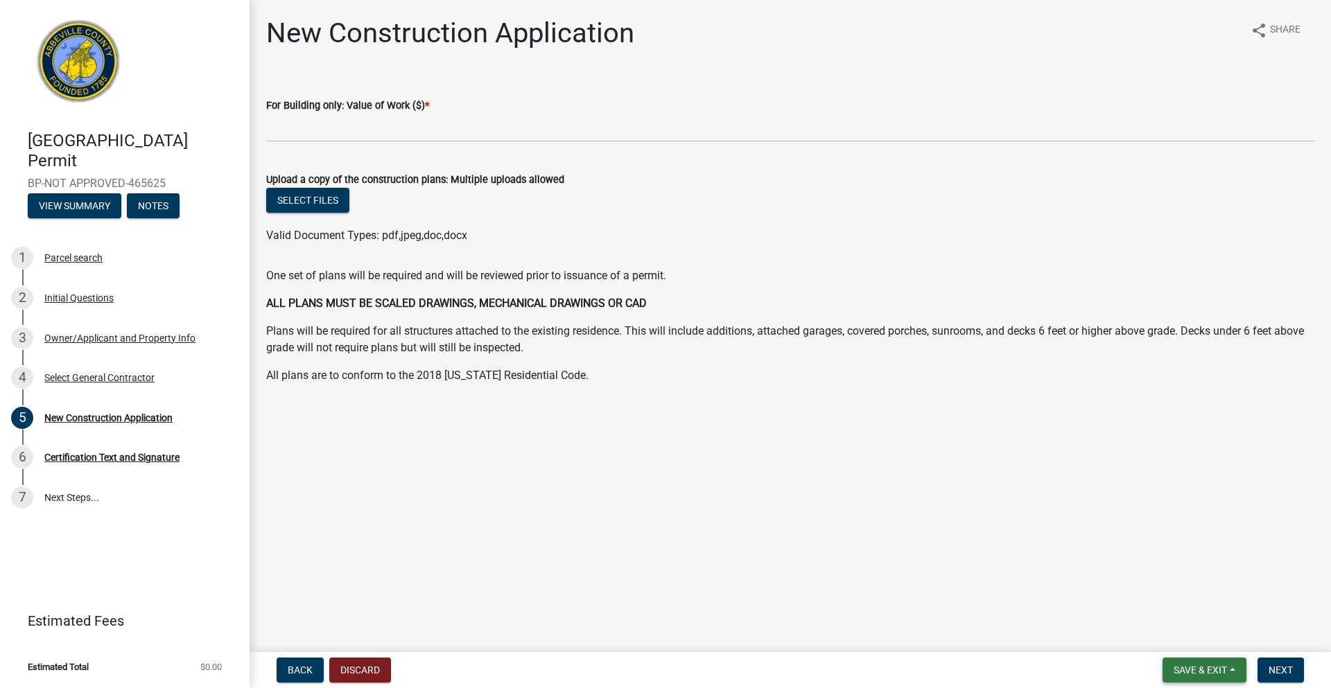
click at [1198, 675] on span "Save & Exit" at bounding box center [1199, 670] width 53 height 11
click at [1167, 606] on button "Save" at bounding box center [1190, 600] width 111 height 33
